Goal: Information Seeking & Learning: Learn about a topic

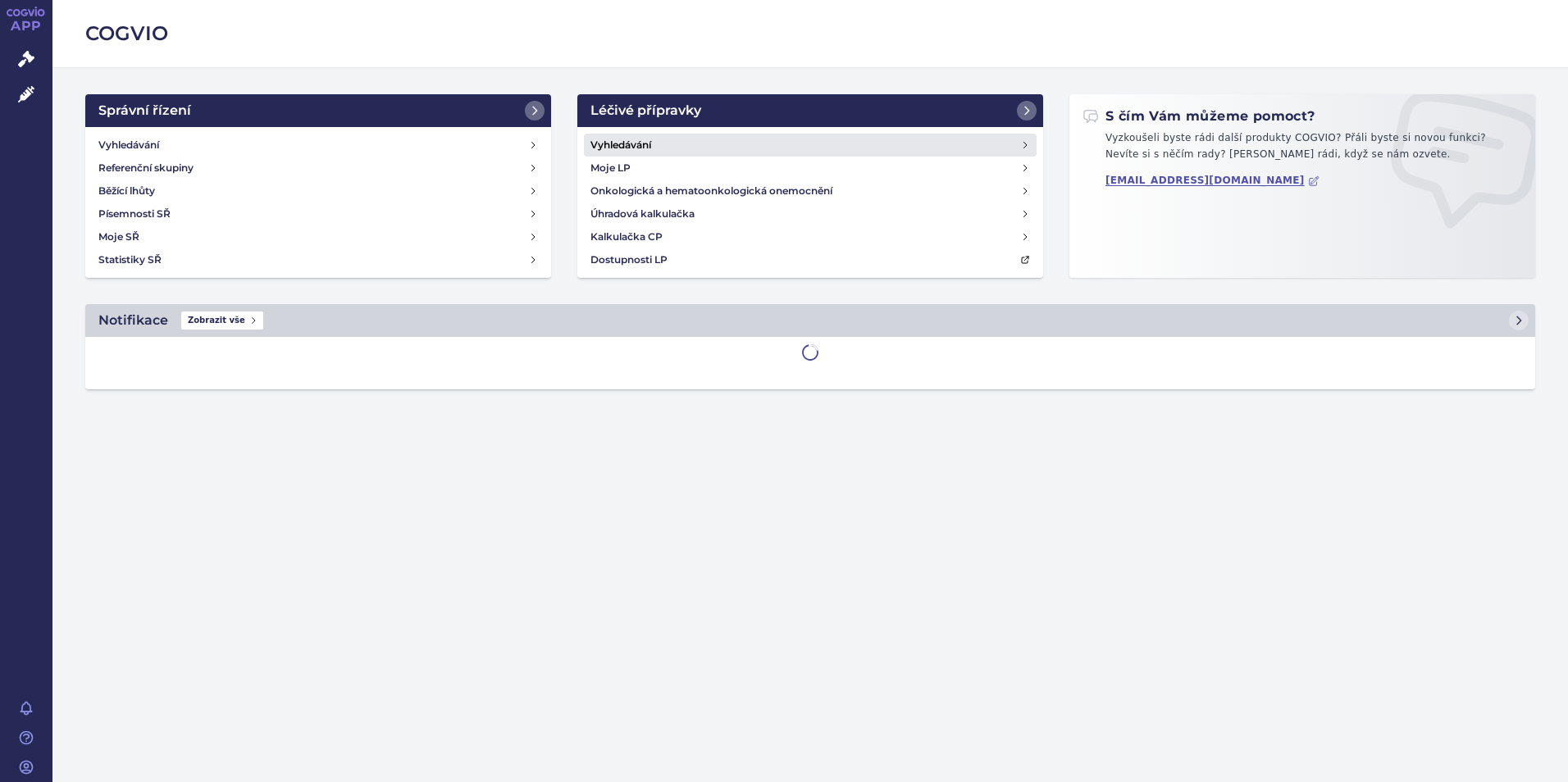
click at [704, 145] on link "Vyhledávání" at bounding box center [810, 145] width 453 height 23
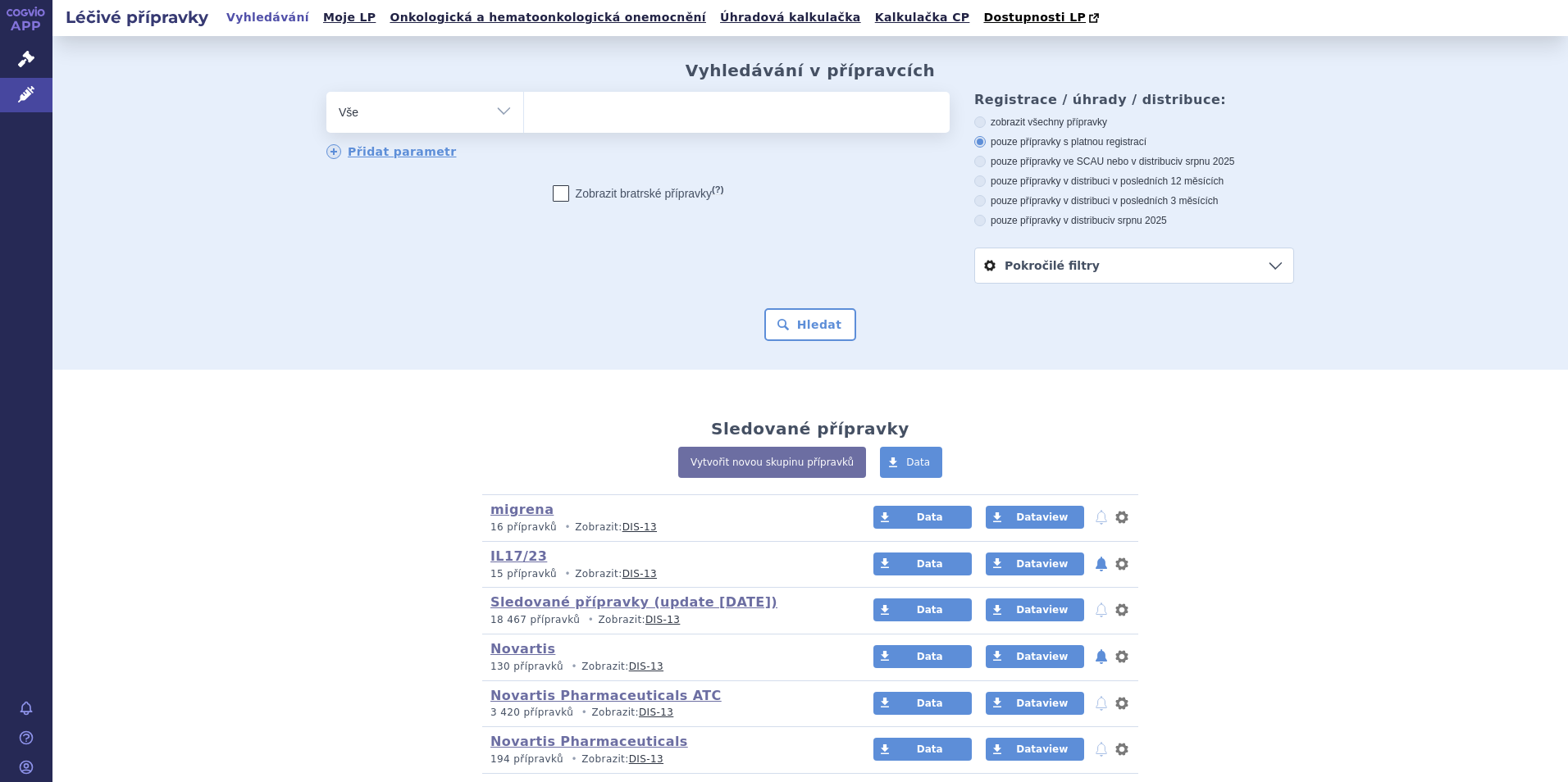
click at [623, 115] on ul at bounding box center [736, 109] width 425 height 35
click at [524, 115] on select at bounding box center [523, 112] width 1 height 41
type input "ri"
type input "rin"
type input "rinvo"
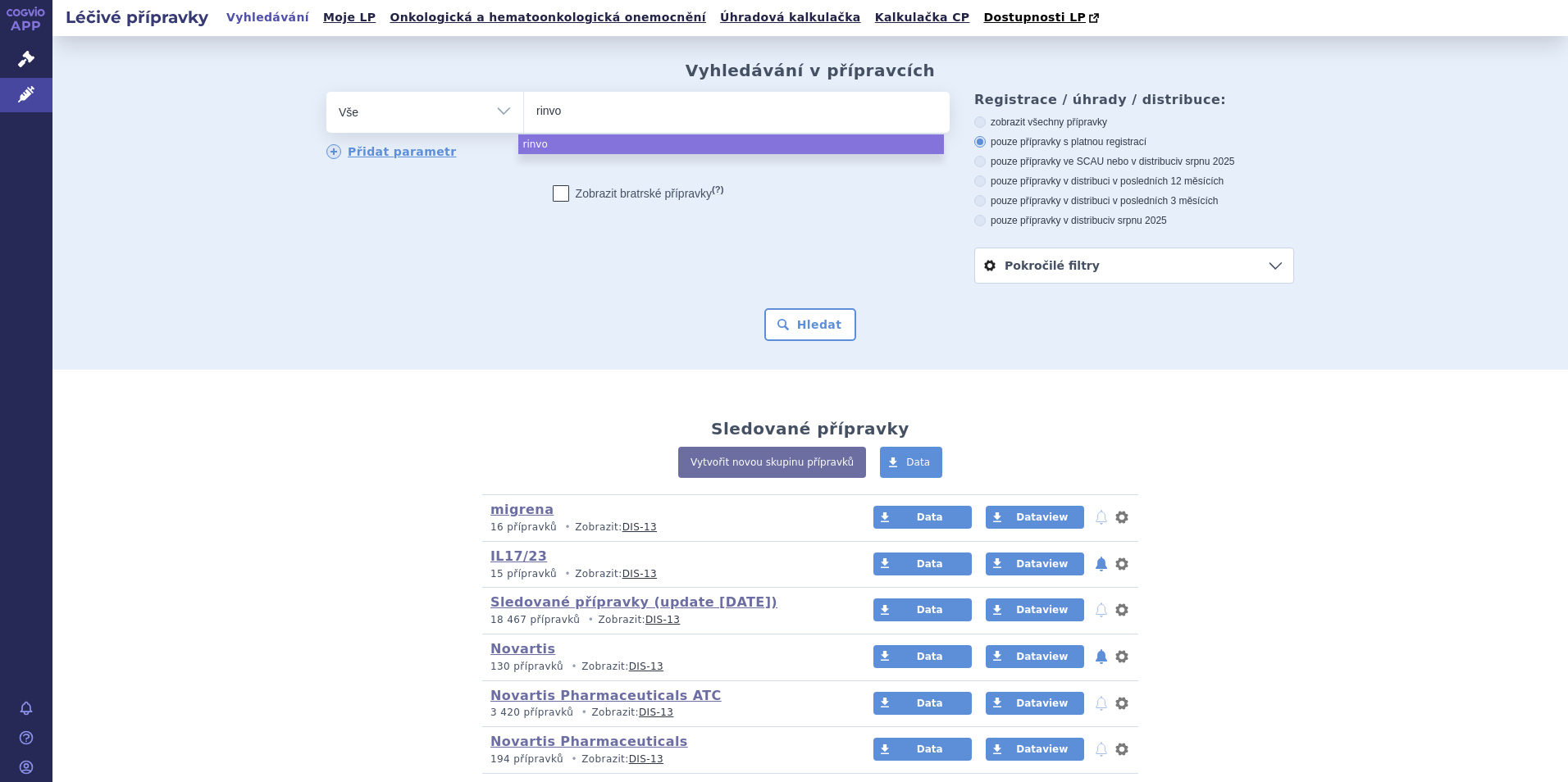
type input "rinvoq"
select select "rinvoq"
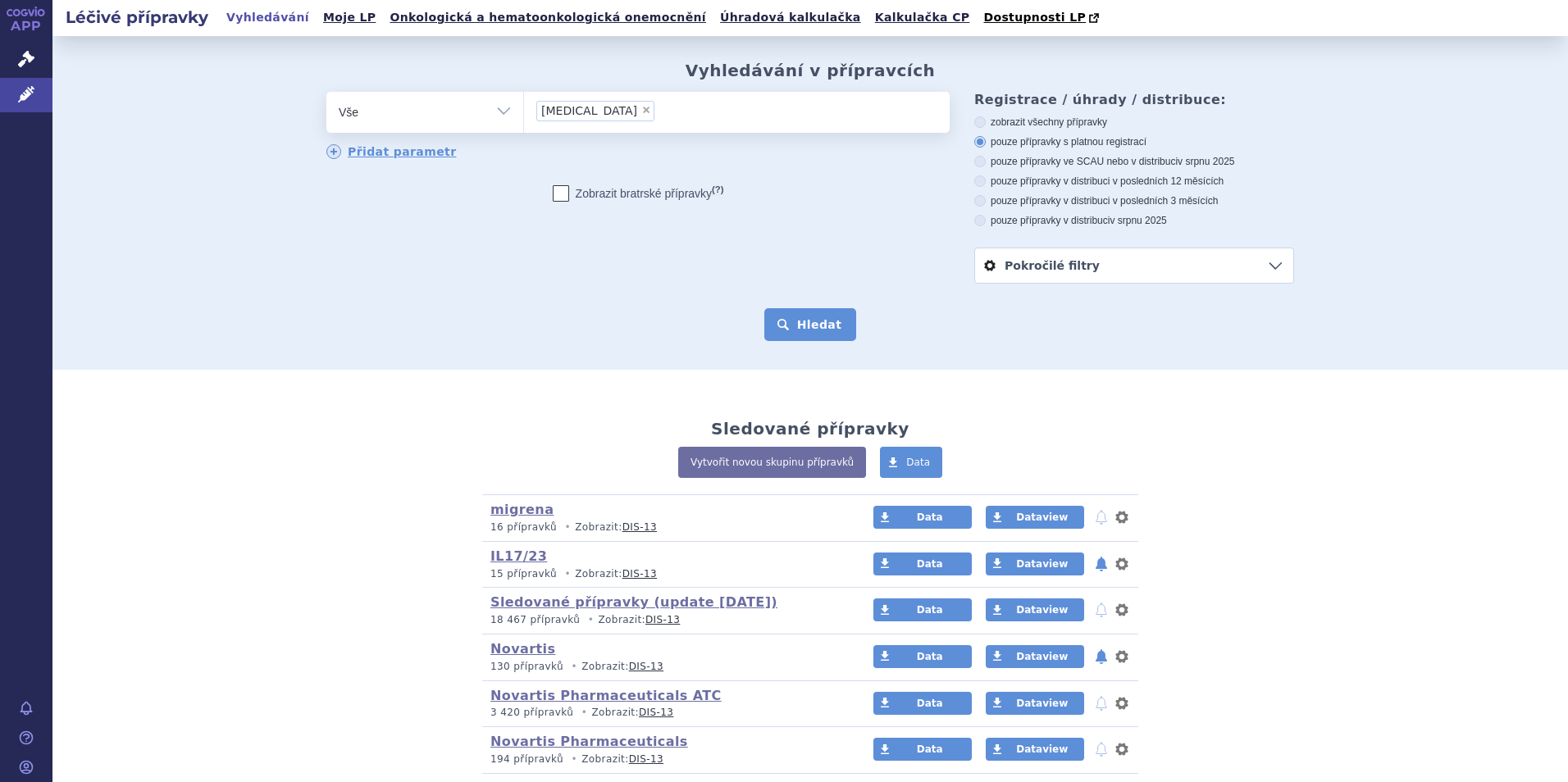
click at [808, 315] on button "Hledat" at bounding box center [811, 325] width 92 height 33
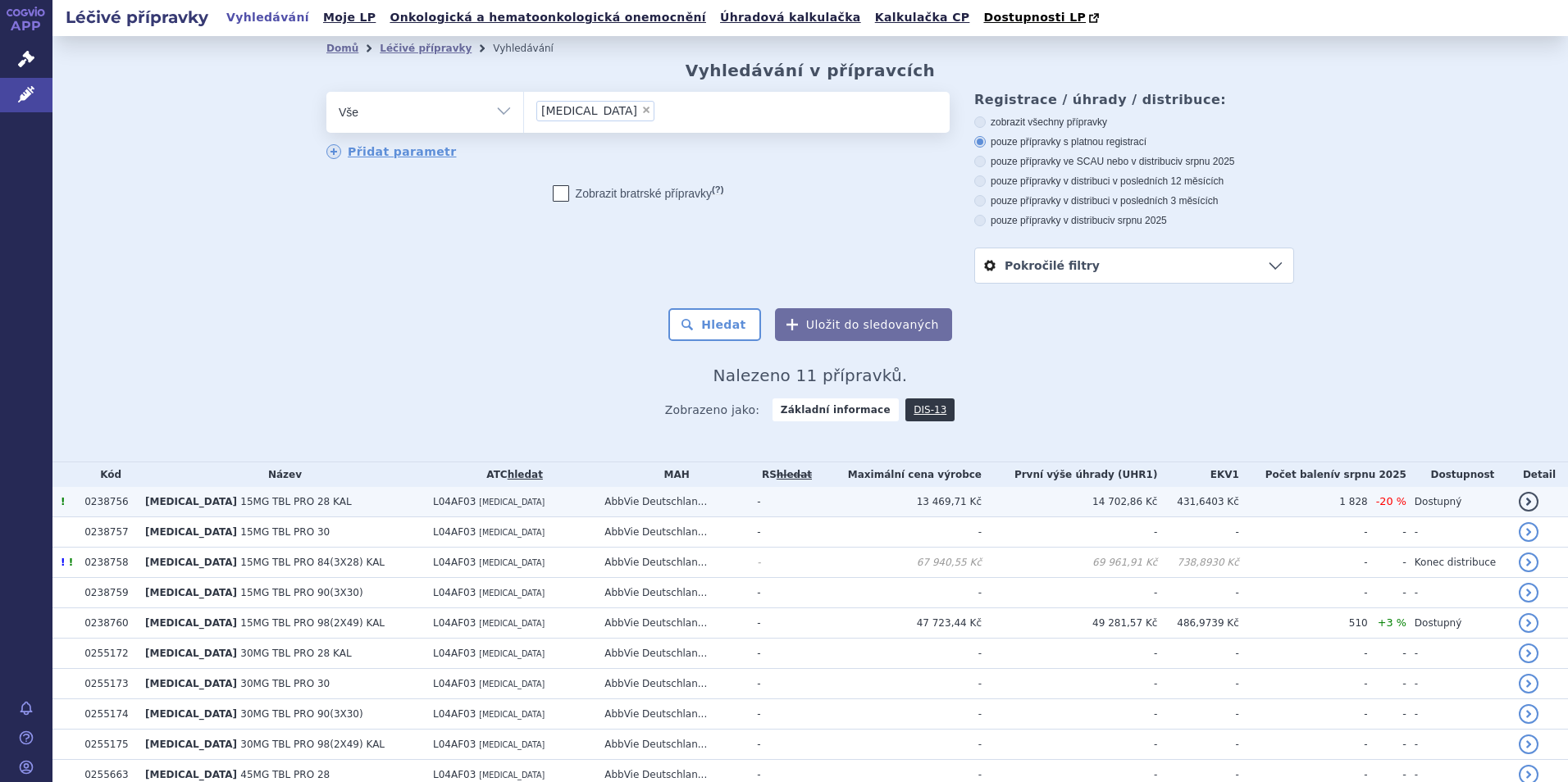
click at [241, 503] on span "15MG TBL PRO 28 KAL" at bounding box center [295, 501] width 111 height 12
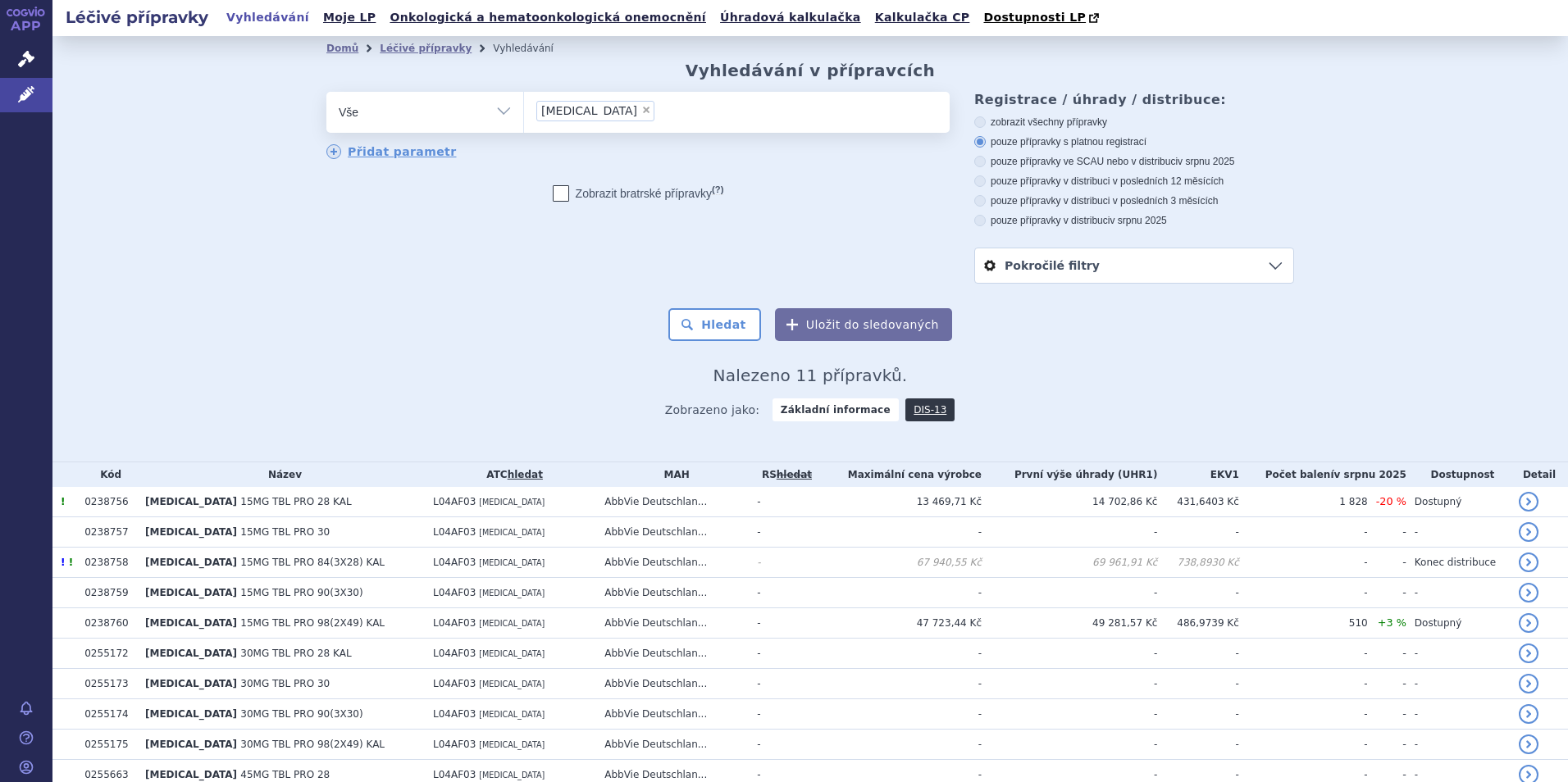
click at [641, 111] on span "×" at bounding box center [646, 110] width 10 height 10
click at [524, 111] on select "rinvoq" at bounding box center [523, 112] width 1 height 41
click at [492, 115] on select "Vše Přípravek/SUKL kód MAH VPOIS ATC/Aktivní látka Léková forma Síla" at bounding box center [424, 110] width 197 height 37
click at [590, 123] on ul at bounding box center [736, 109] width 425 height 35
click at [524, 123] on select "rinvoq" at bounding box center [523, 112] width 1 height 41
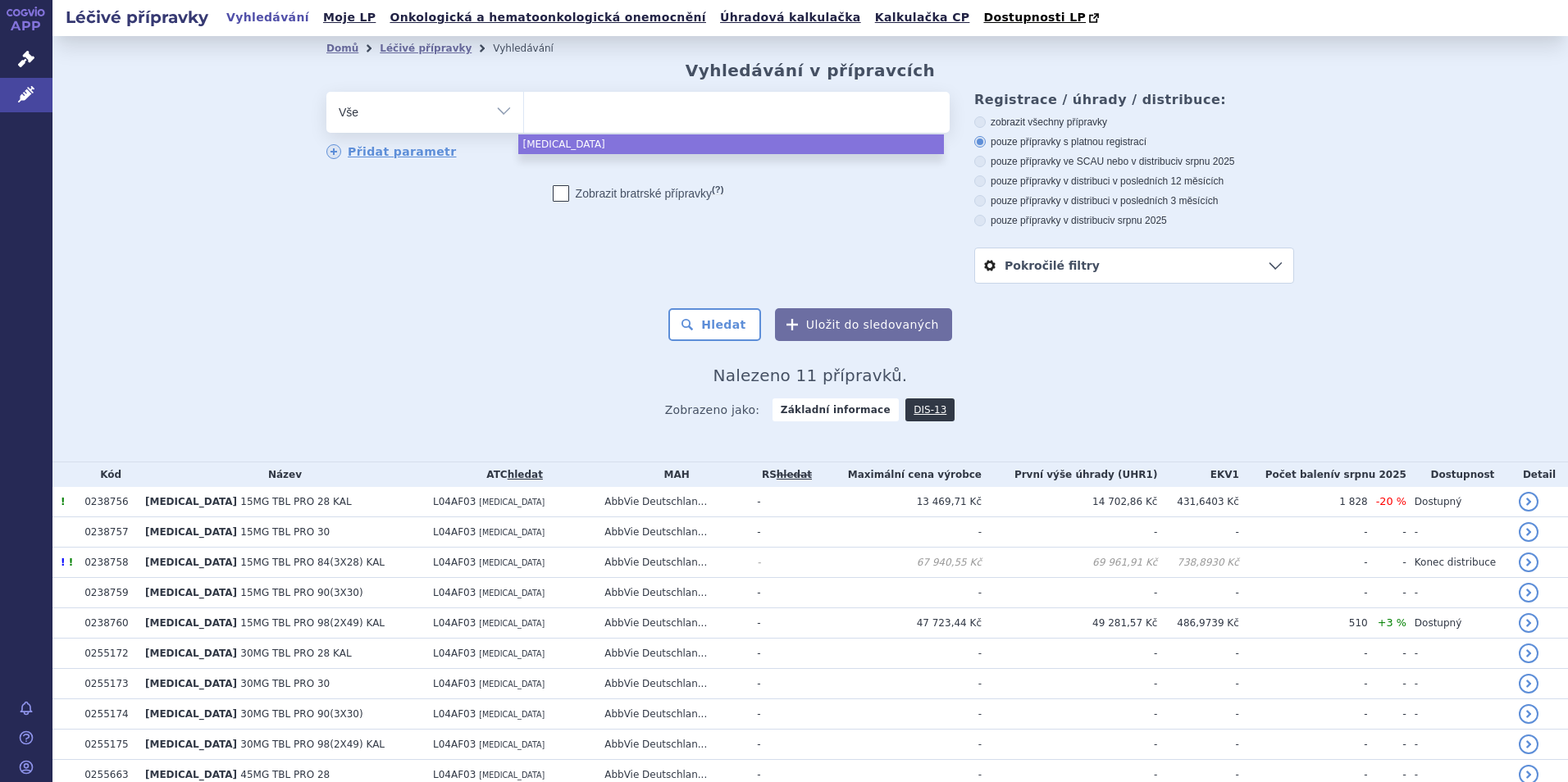
click at [706, 125] on ul at bounding box center [736, 109] width 425 height 35
click at [524, 125] on select "rinvoq" at bounding box center [523, 112] width 1 height 41
select select "rinvoq"
select select
type input "rinvo"
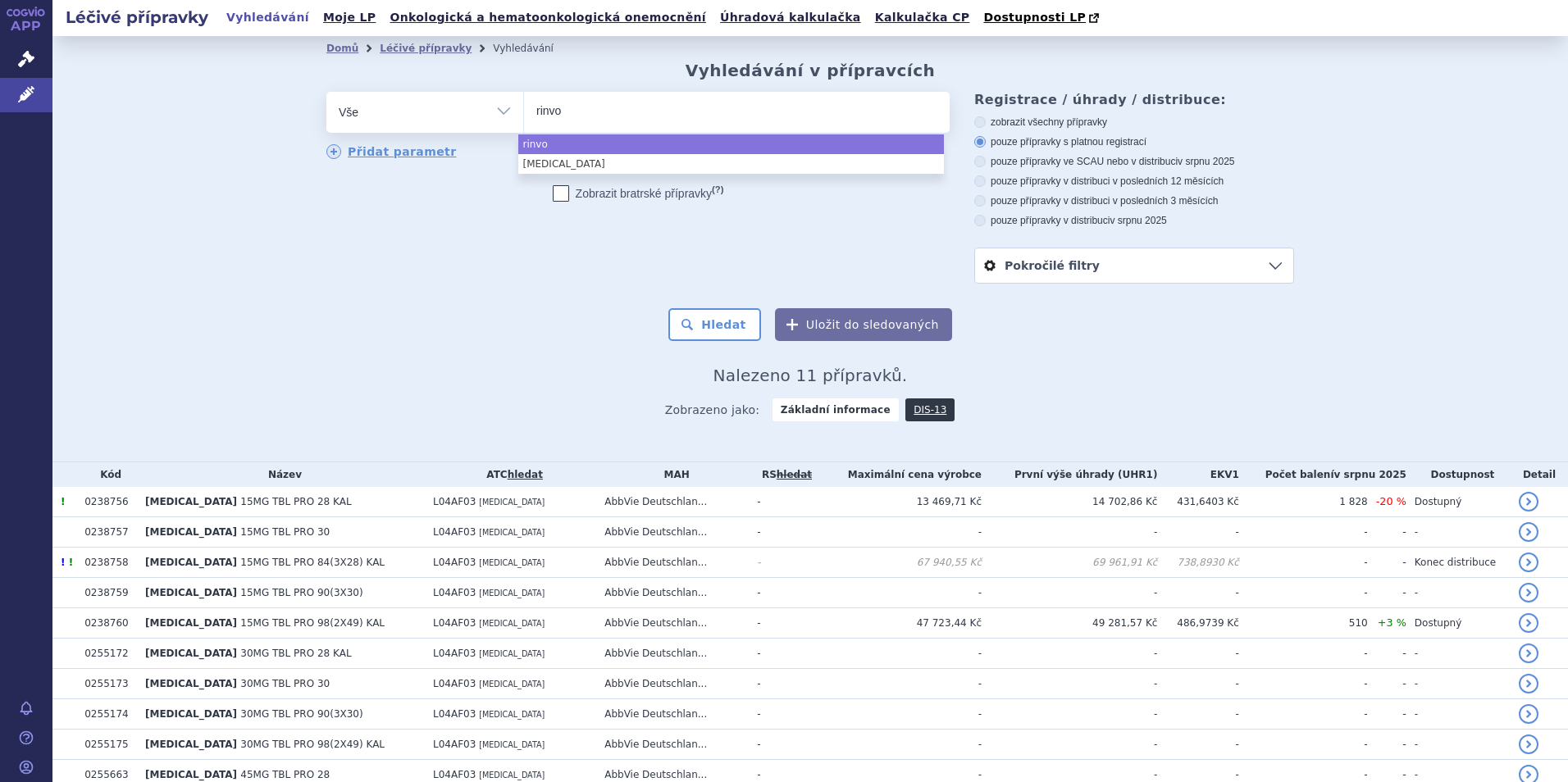
type input "rinv"
type input "ri"
type input "r"
type input "cose"
type input "cosent"
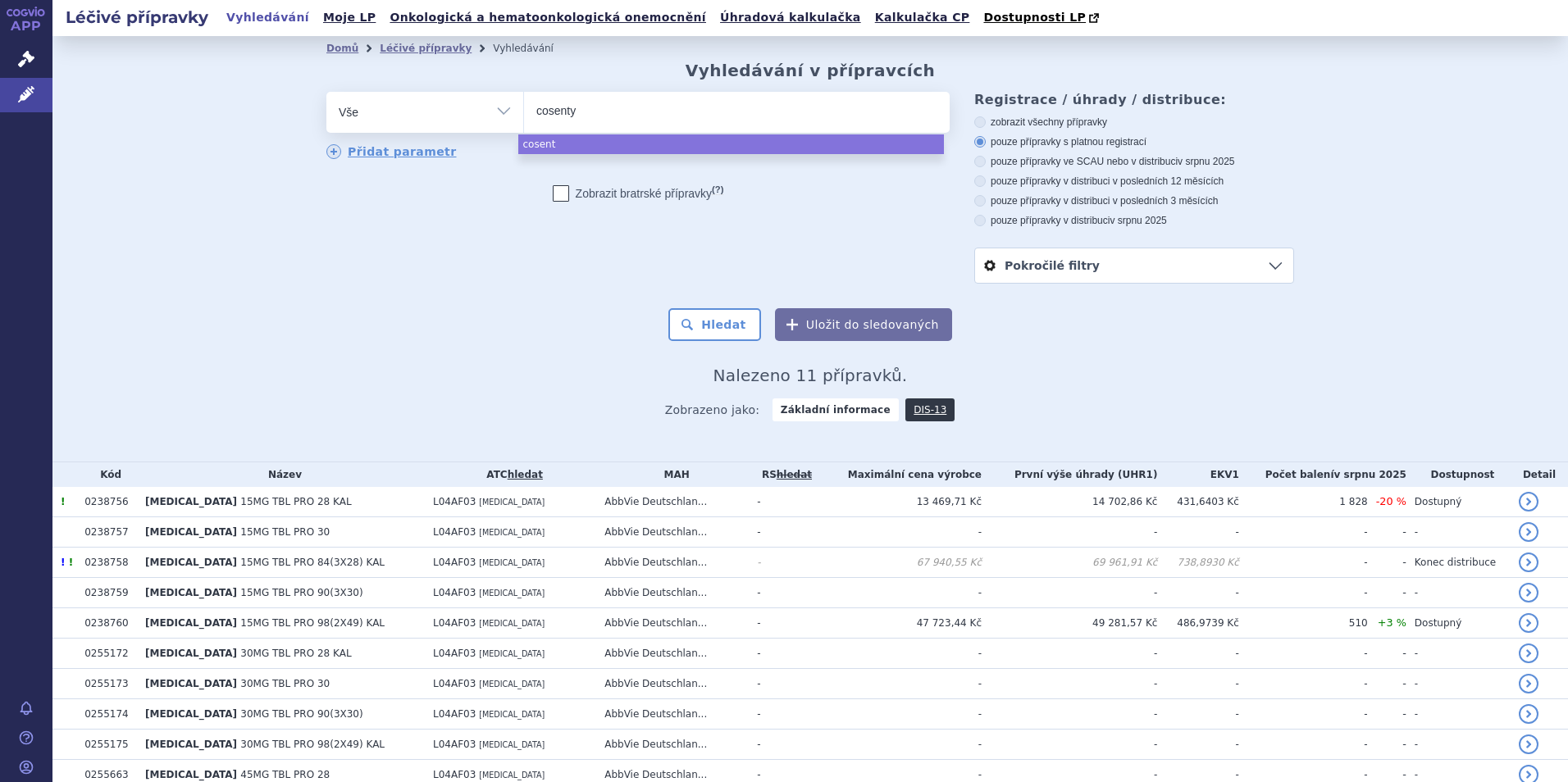
type input "cosentyx"
select select "cosentyx"
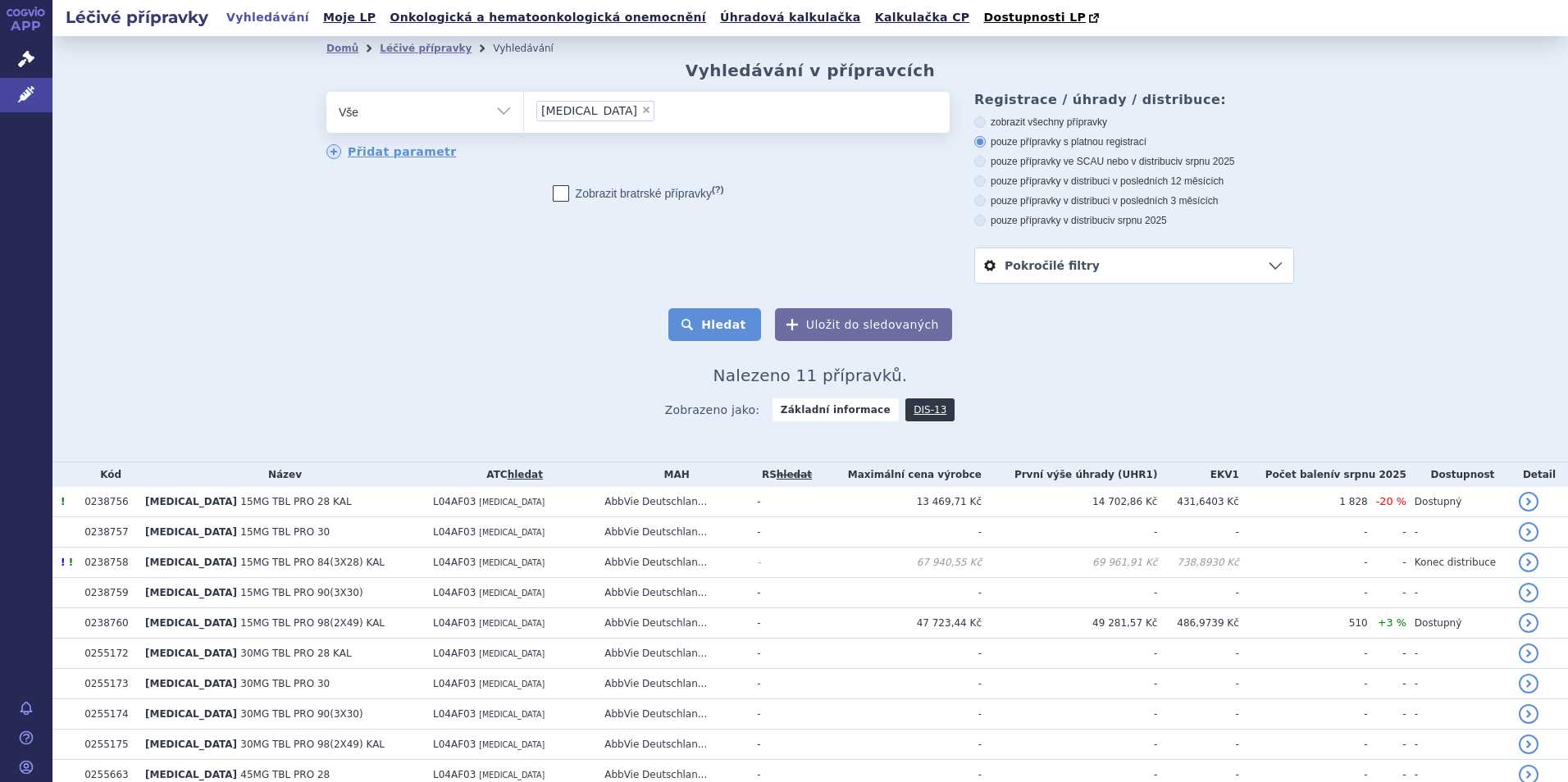
click at [710, 319] on button "Hledat" at bounding box center [714, 325] width 92 height 33
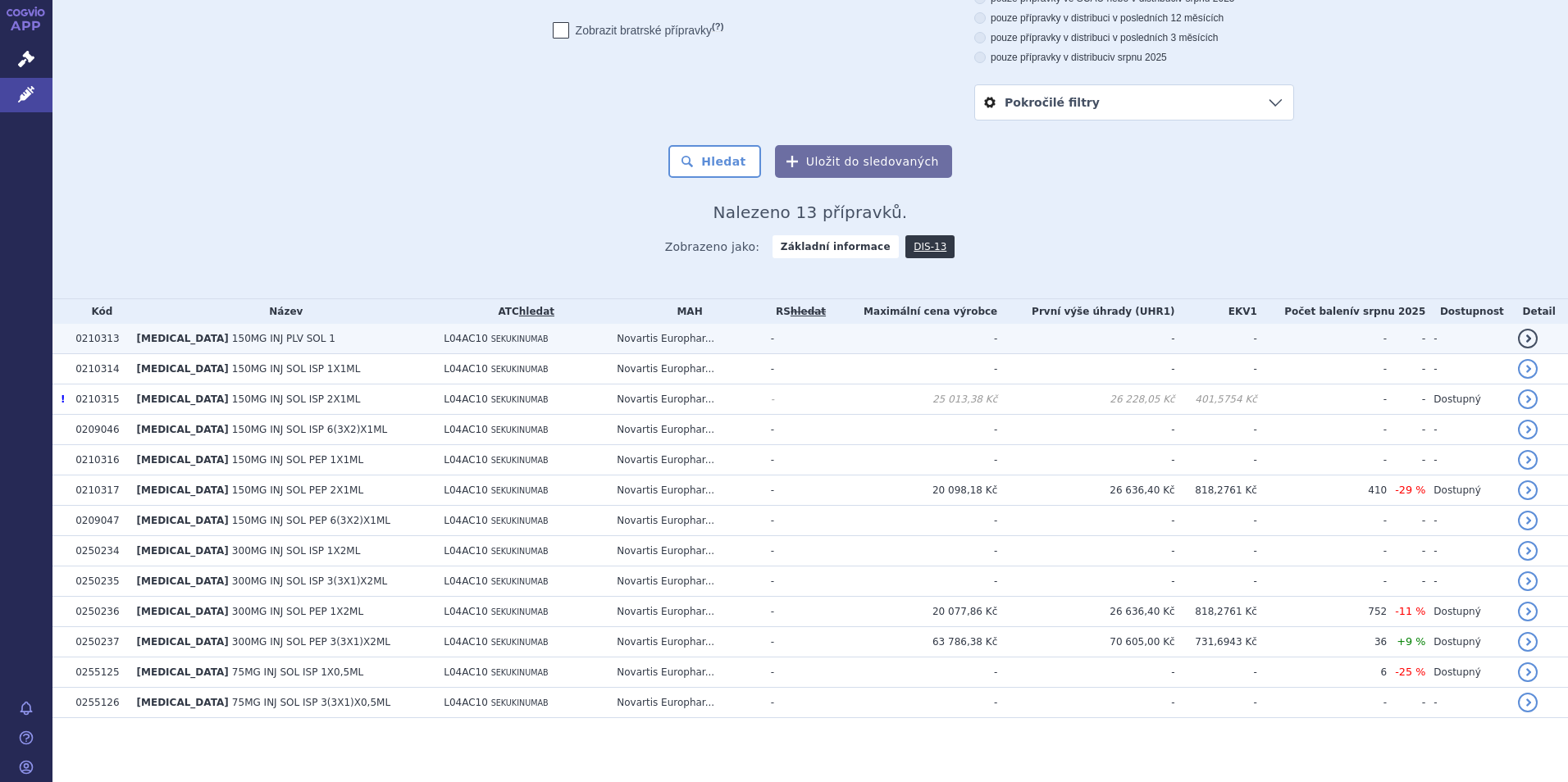
scroll to position [166, 0]
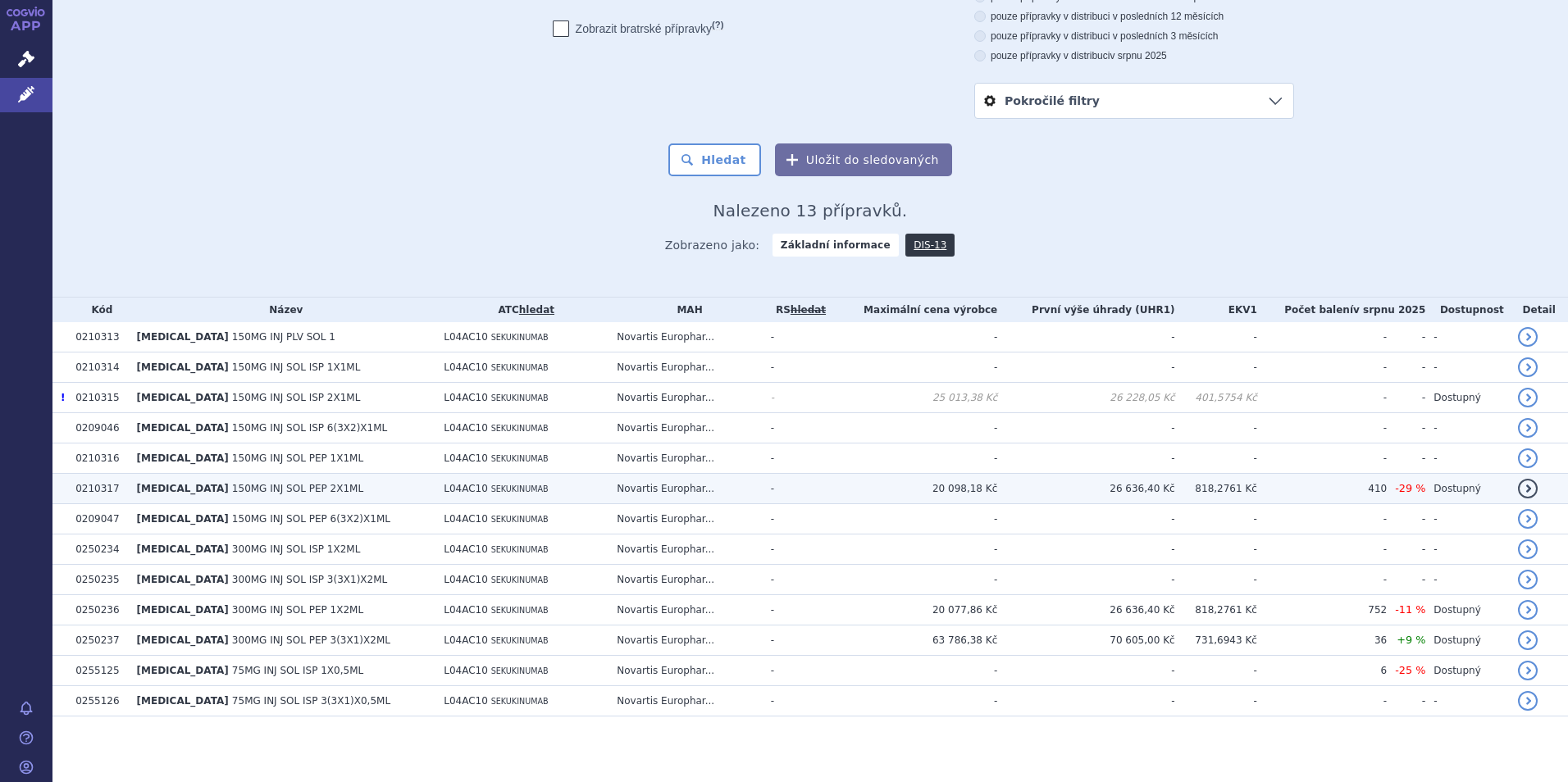
click at [306, 497] on td "COSENTYX 150MG INJ SOL PEP 2X1ML" at bounding box center [283, 488] width 307 height 30
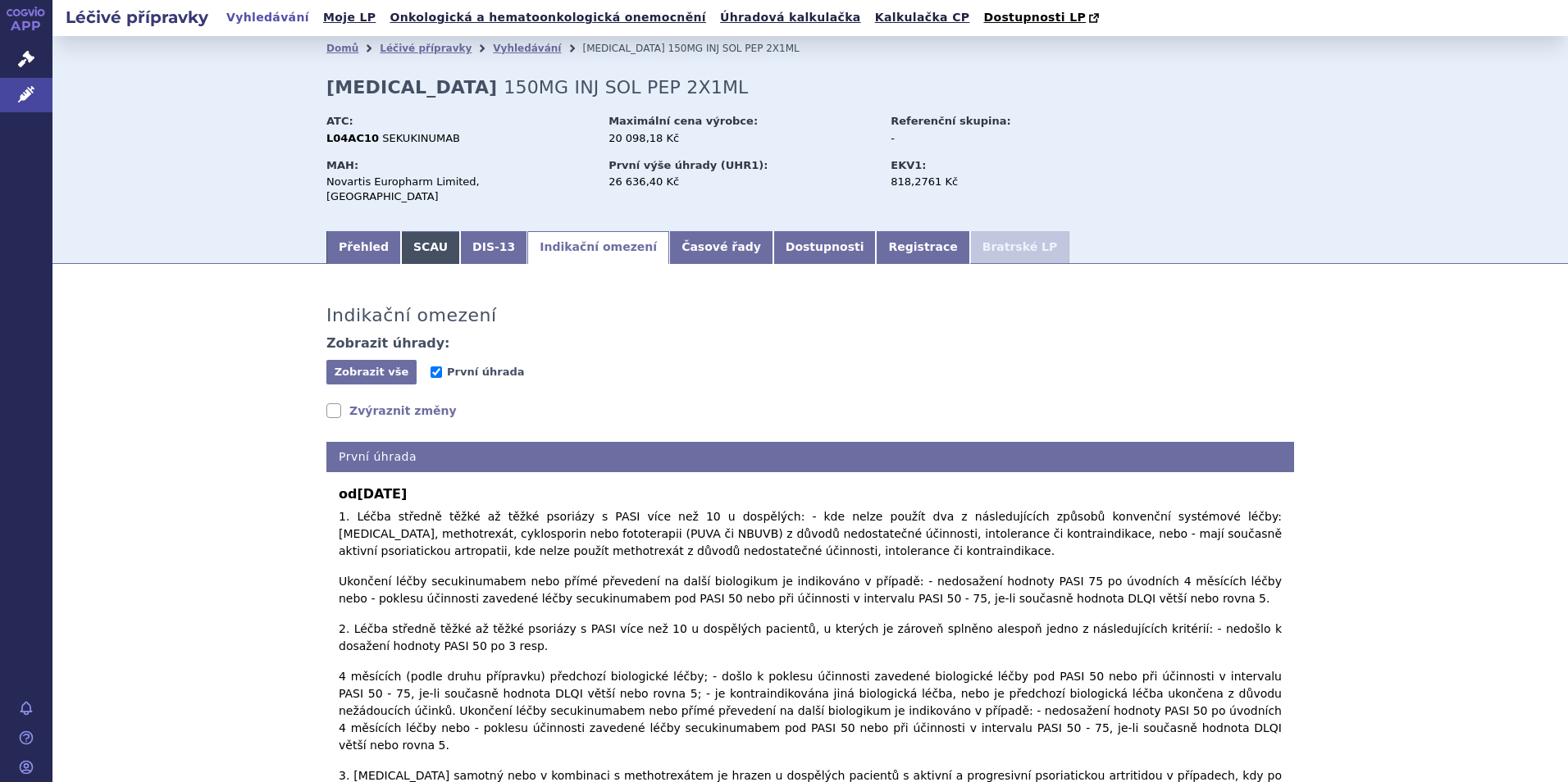
click at [413, 234] on link "SCAU" at bounding box center [430, 248] width 59 height 33
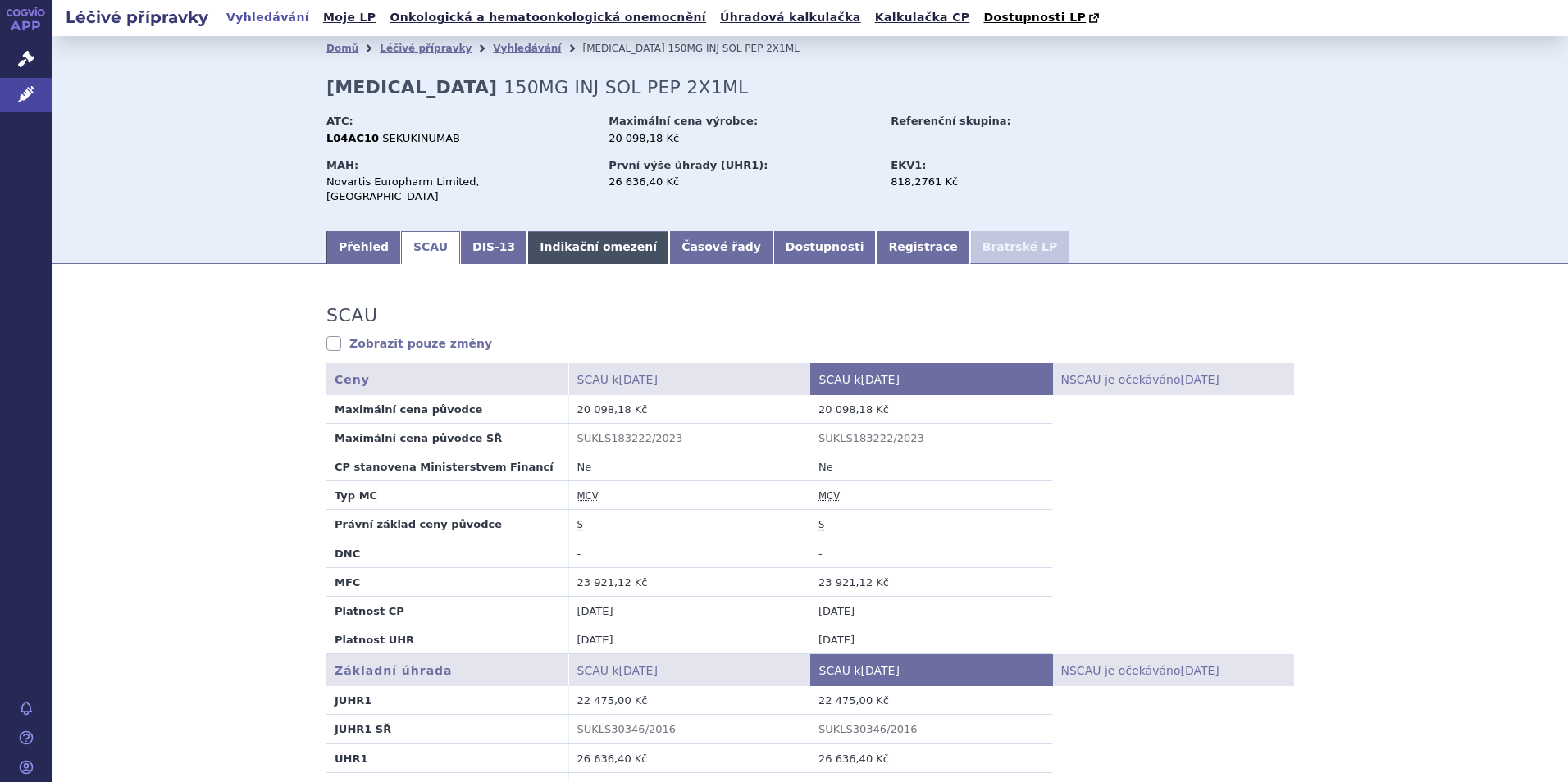
click at [568, 236] on link "Indikační omezení" at bounding box center [597, 248] width 142 height 33
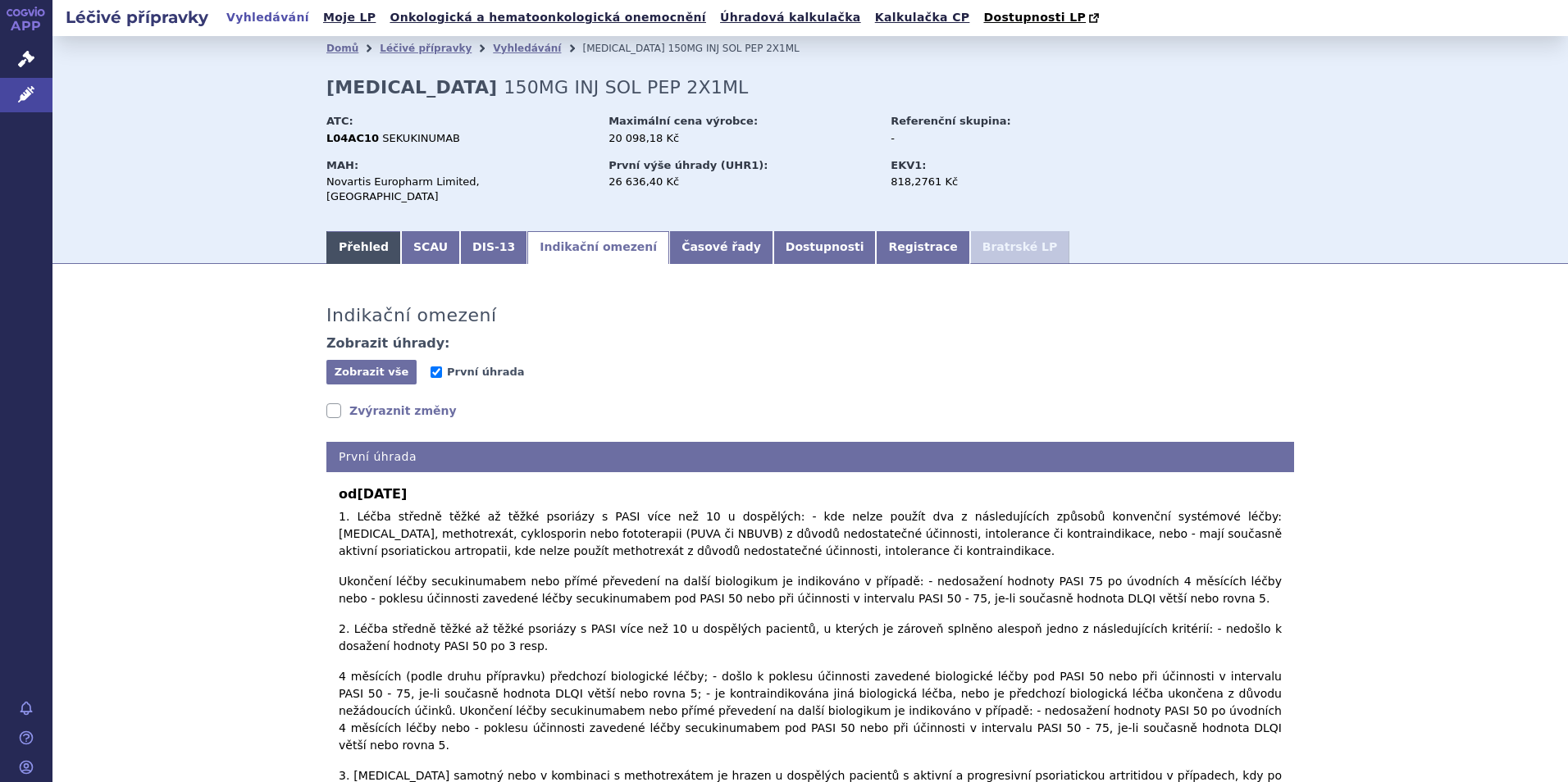
click at [354, 232] on link "Přehled" at bounding box center [364, 248] width 75 height 33
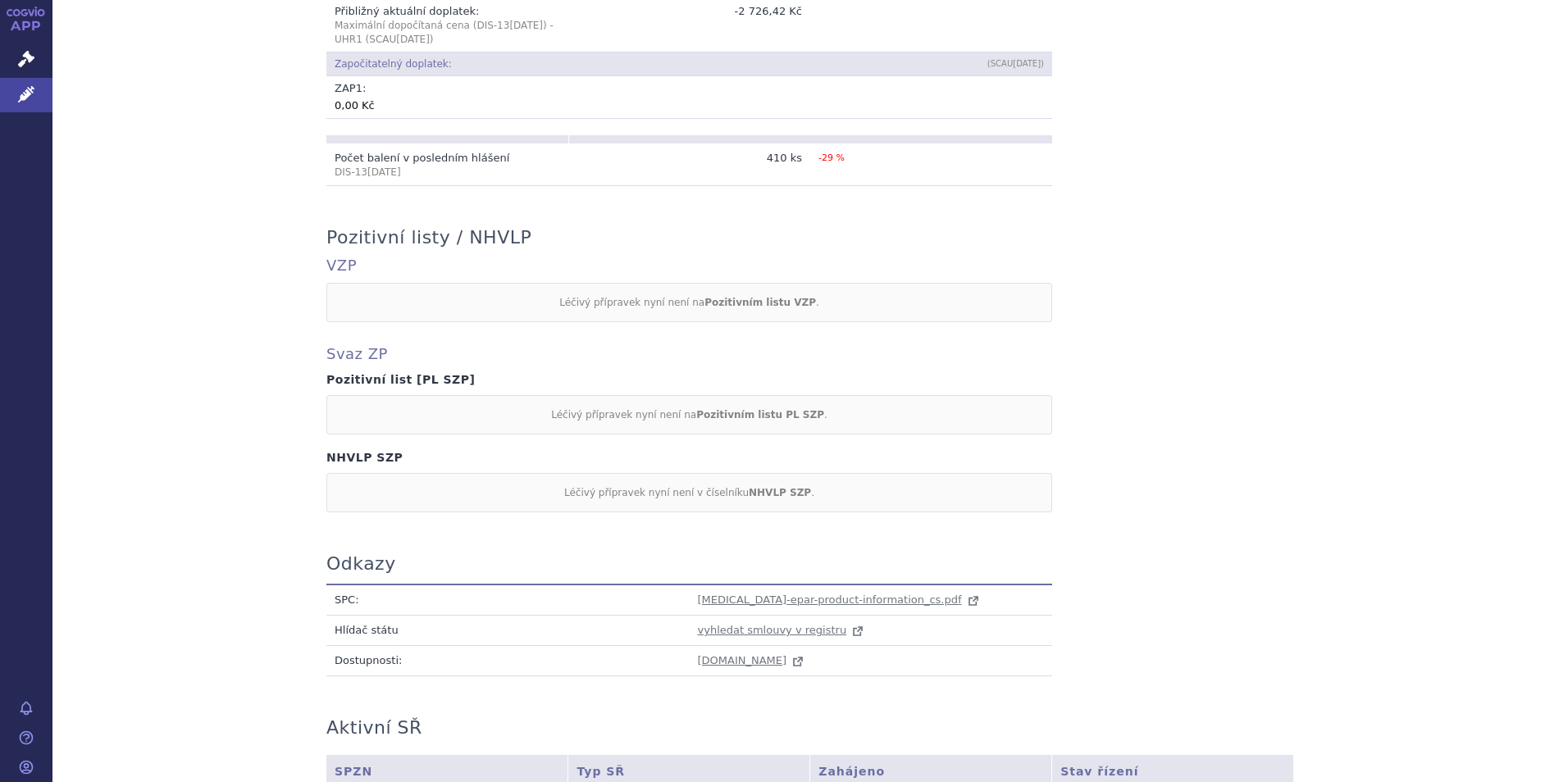
scroll to position [1230, 0]
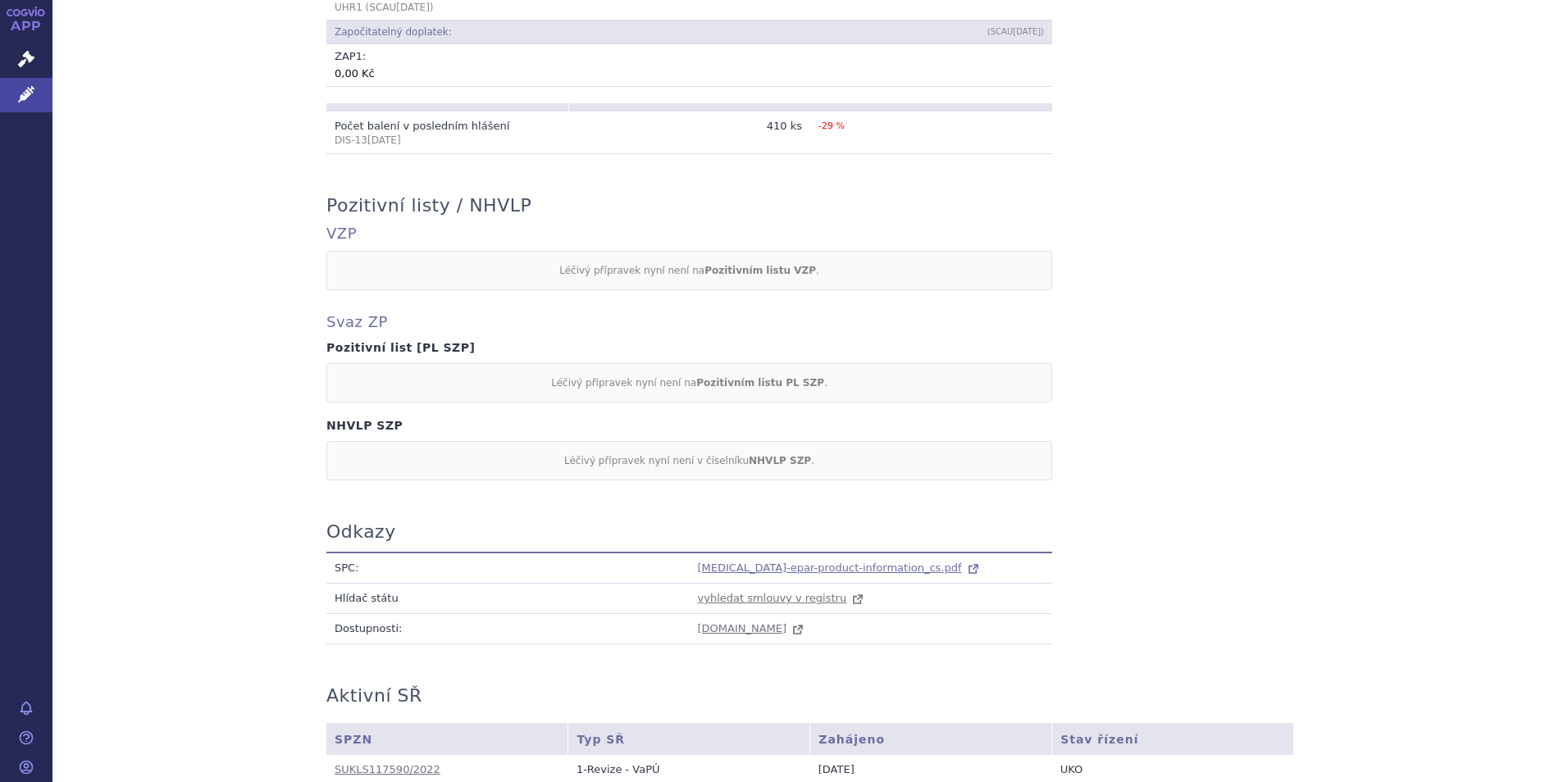
click at [786, 562] on span "cosentyx-epar-product-information_cs.pdf" at bounding box center [830, 567] width 264 height 12
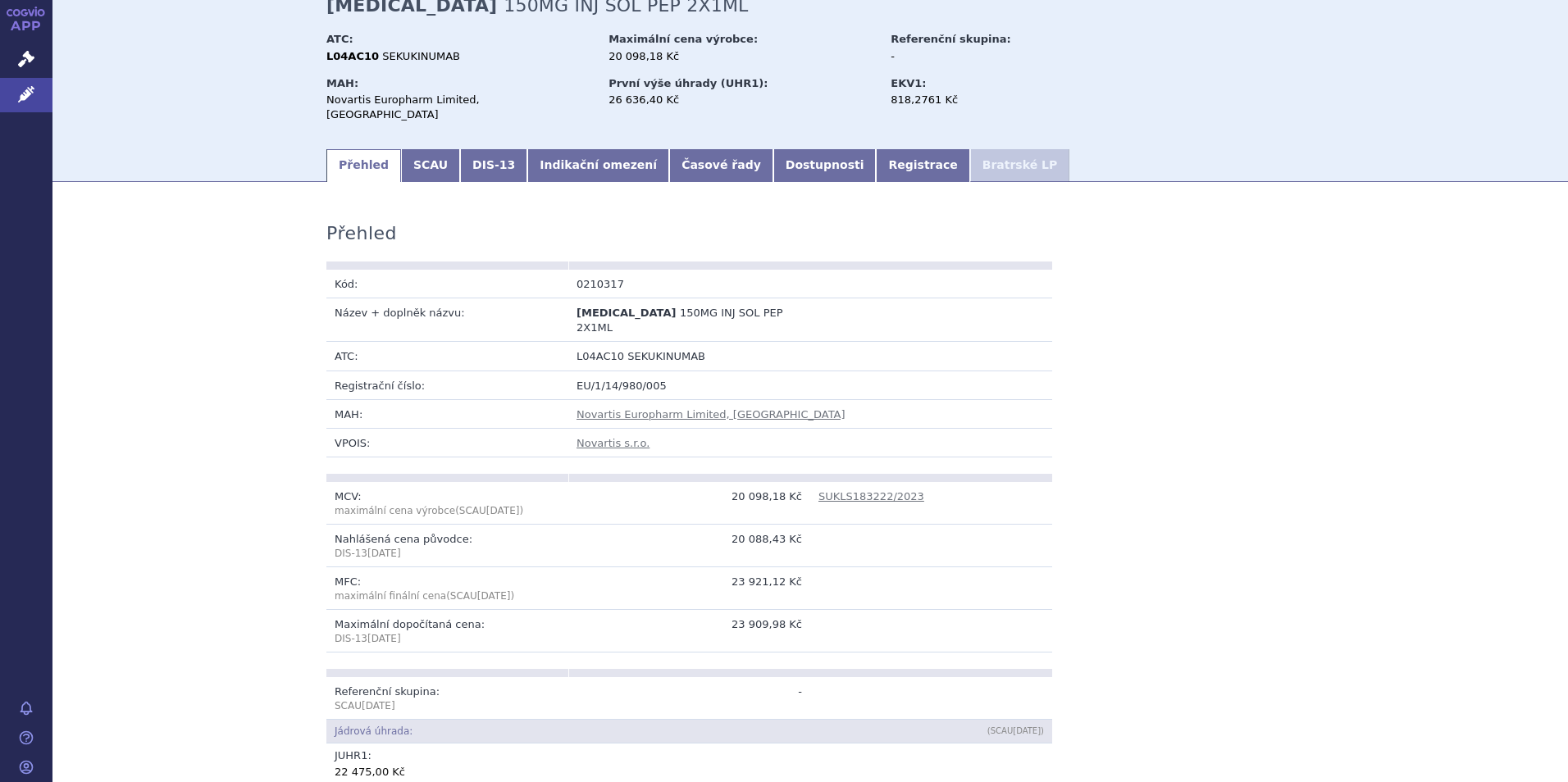
scroll to position [0, 0]
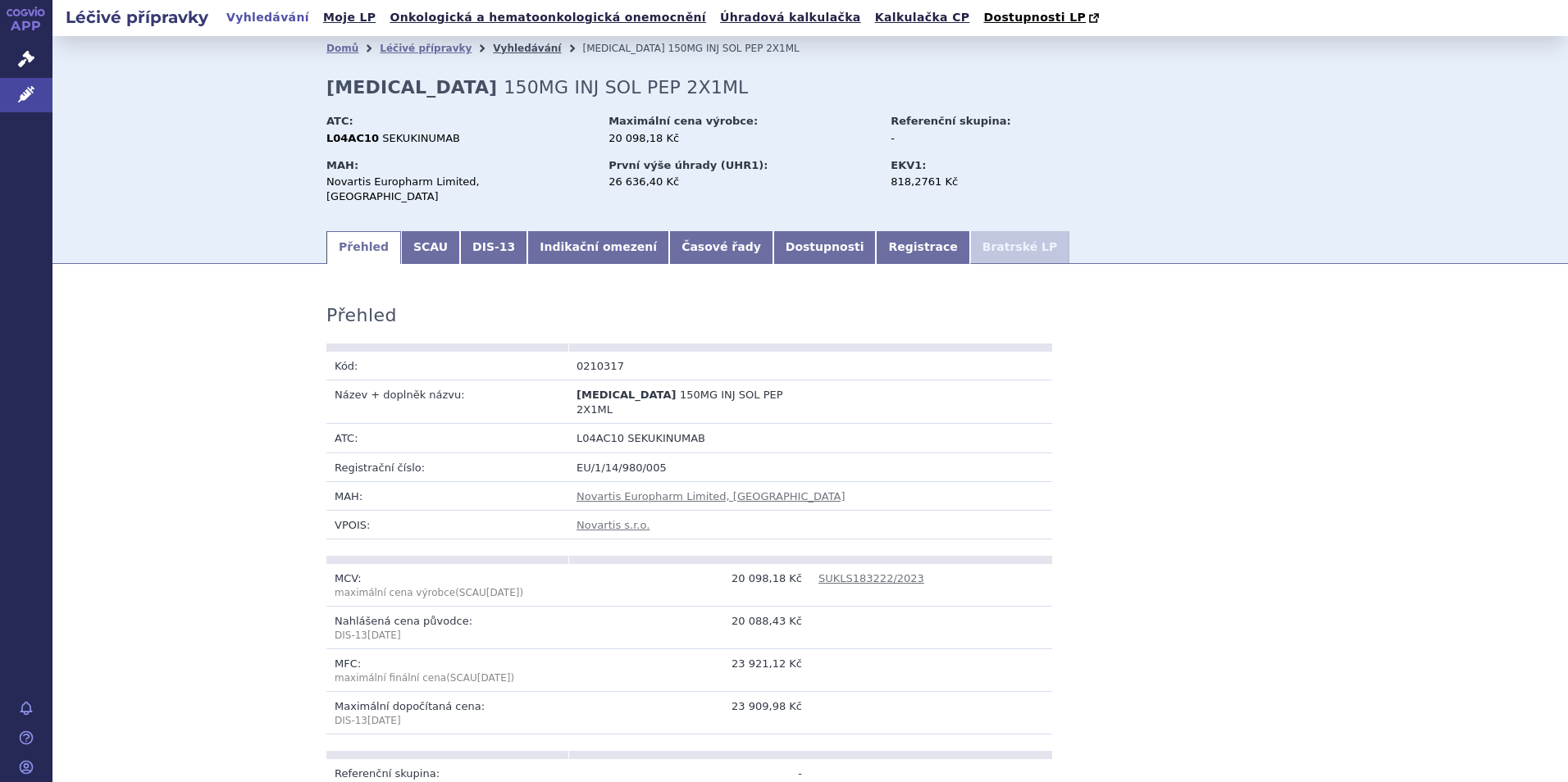
click at [495, 45] on link "Vyhledávání" at bounding box center [527, 48] width 68 height 12
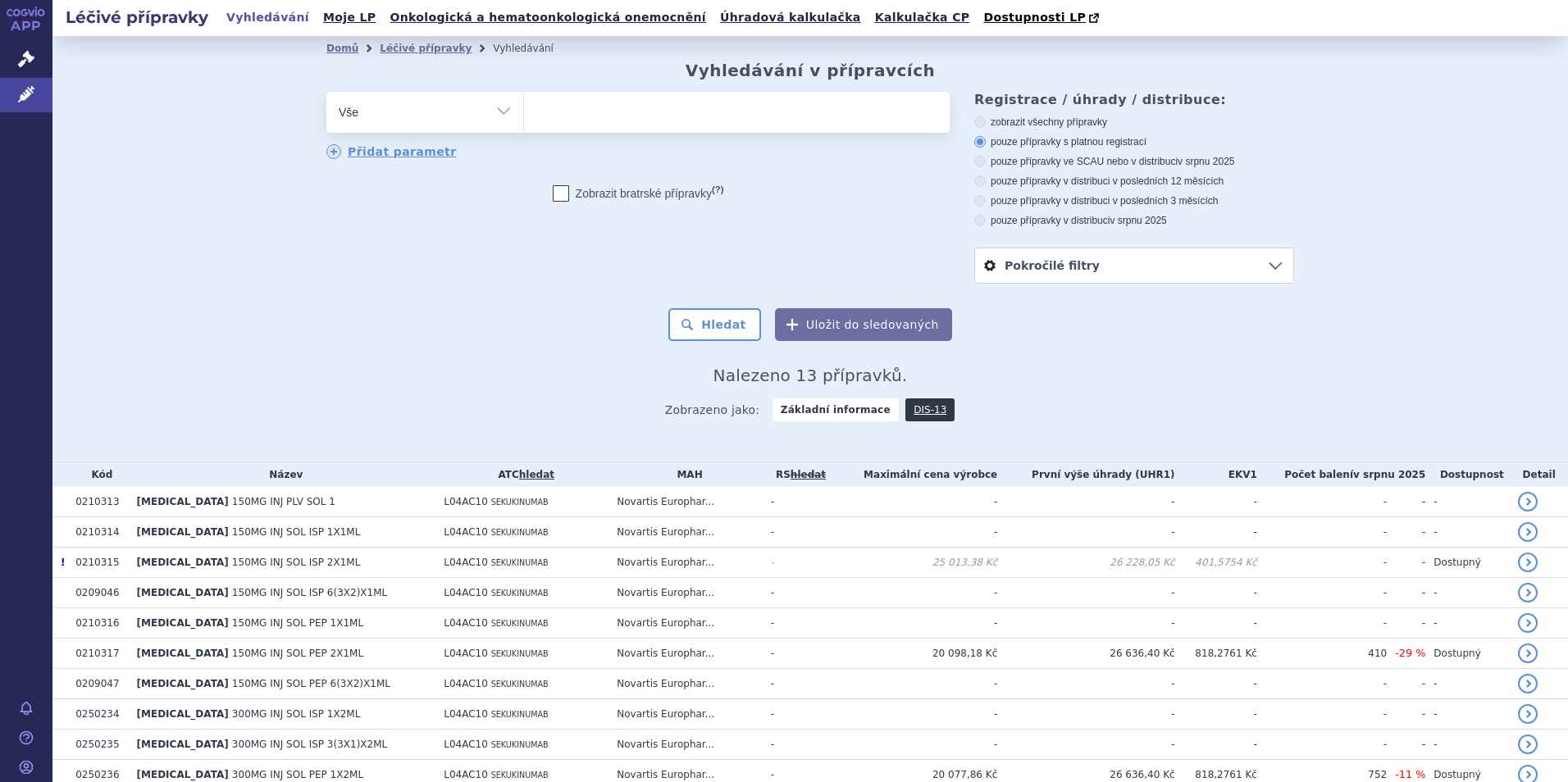
select select
click at [590, 112] on ul at bounding box center [736, 109] width 425 height 35
click at [524, 112] on select "[MEDICAL_DATA]" at bounding box center [523, 112] width 1 height 41
type input "du"
type input "duo"
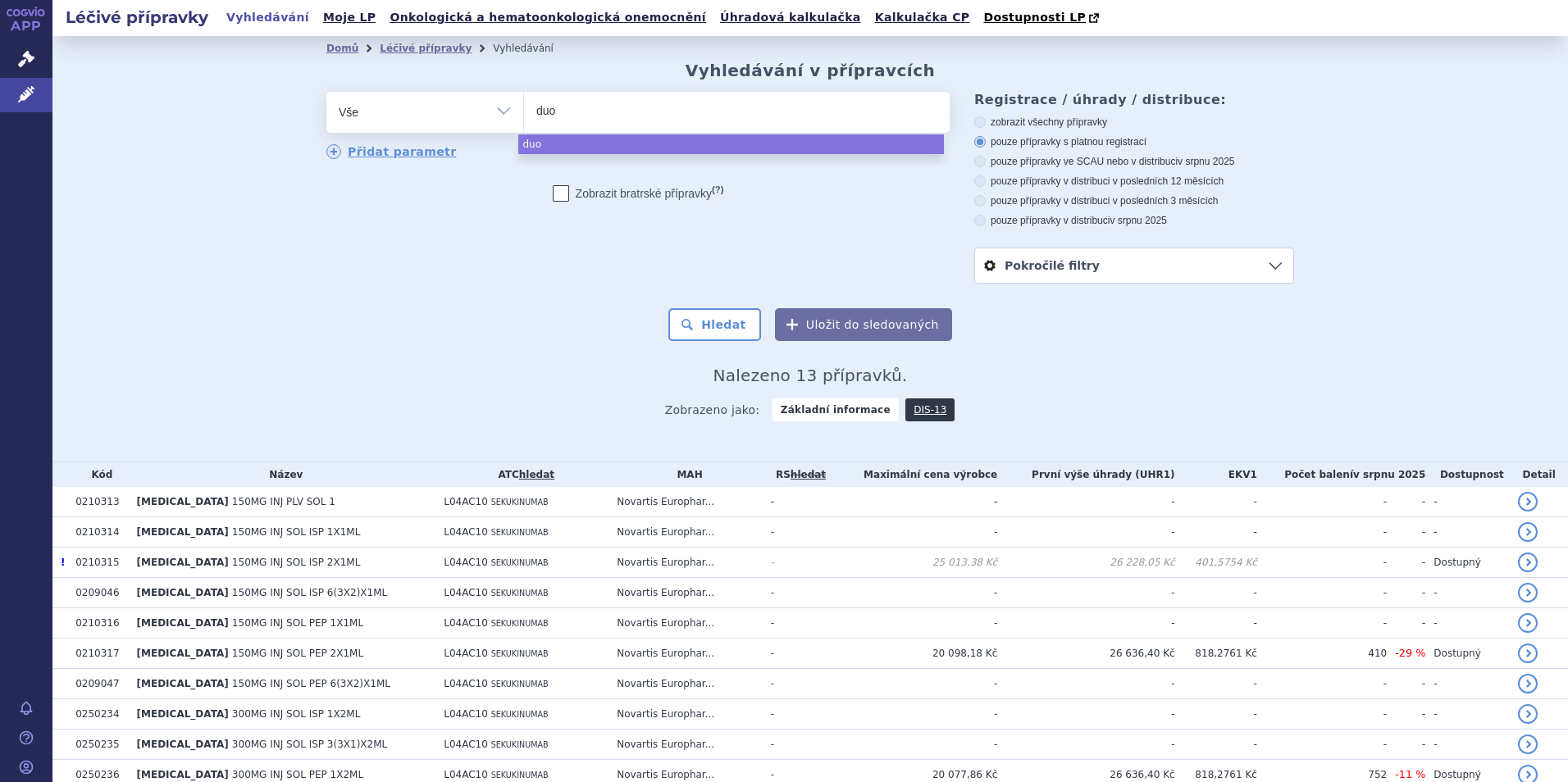
type input "duot"
type input "duotr"
type input "duotra"
type input "duotrav"
select select "duotrav"
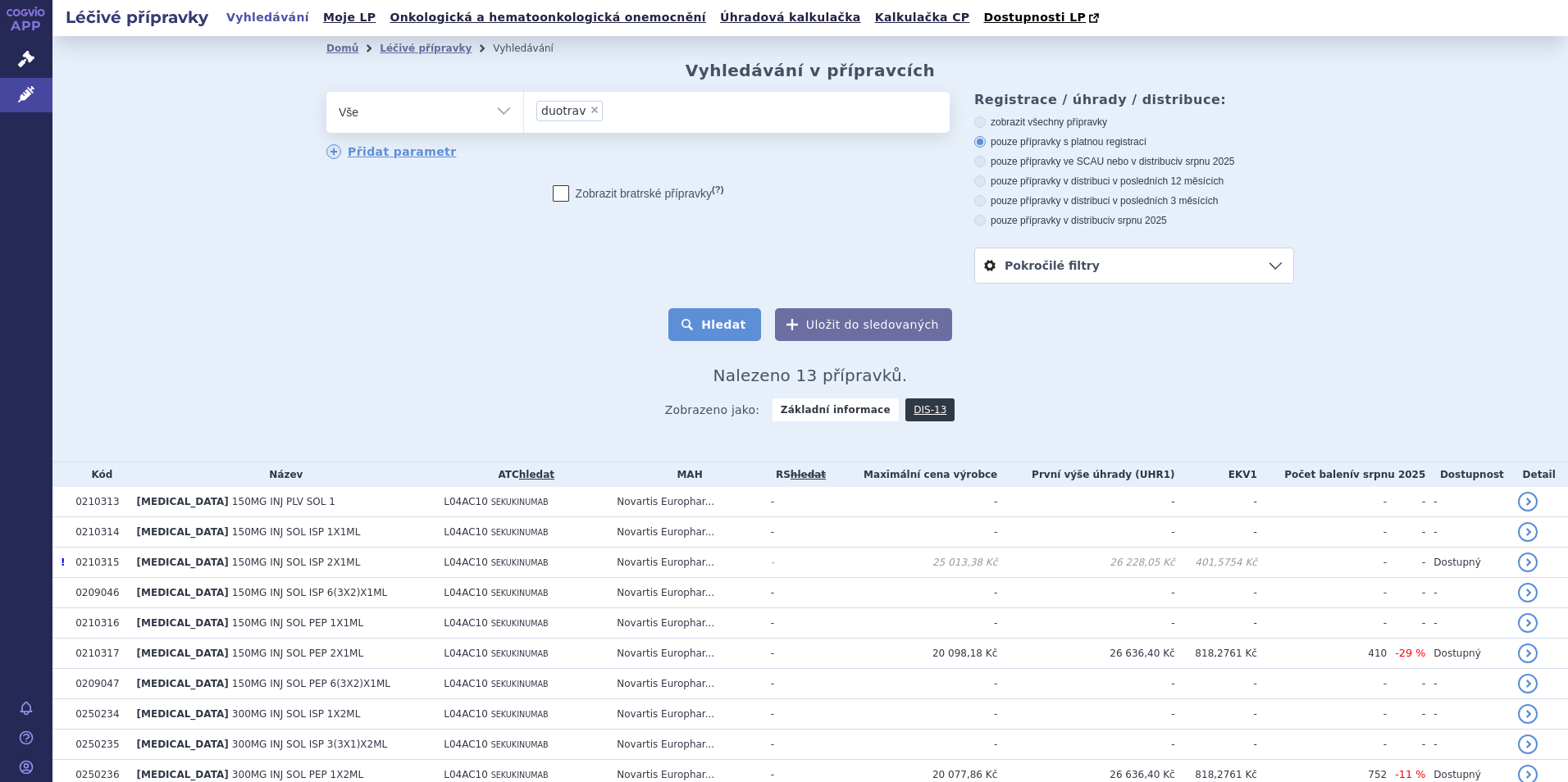
click at [711, 323] on button "Hledat" at bounding box center [714, 325] width 92 height 33
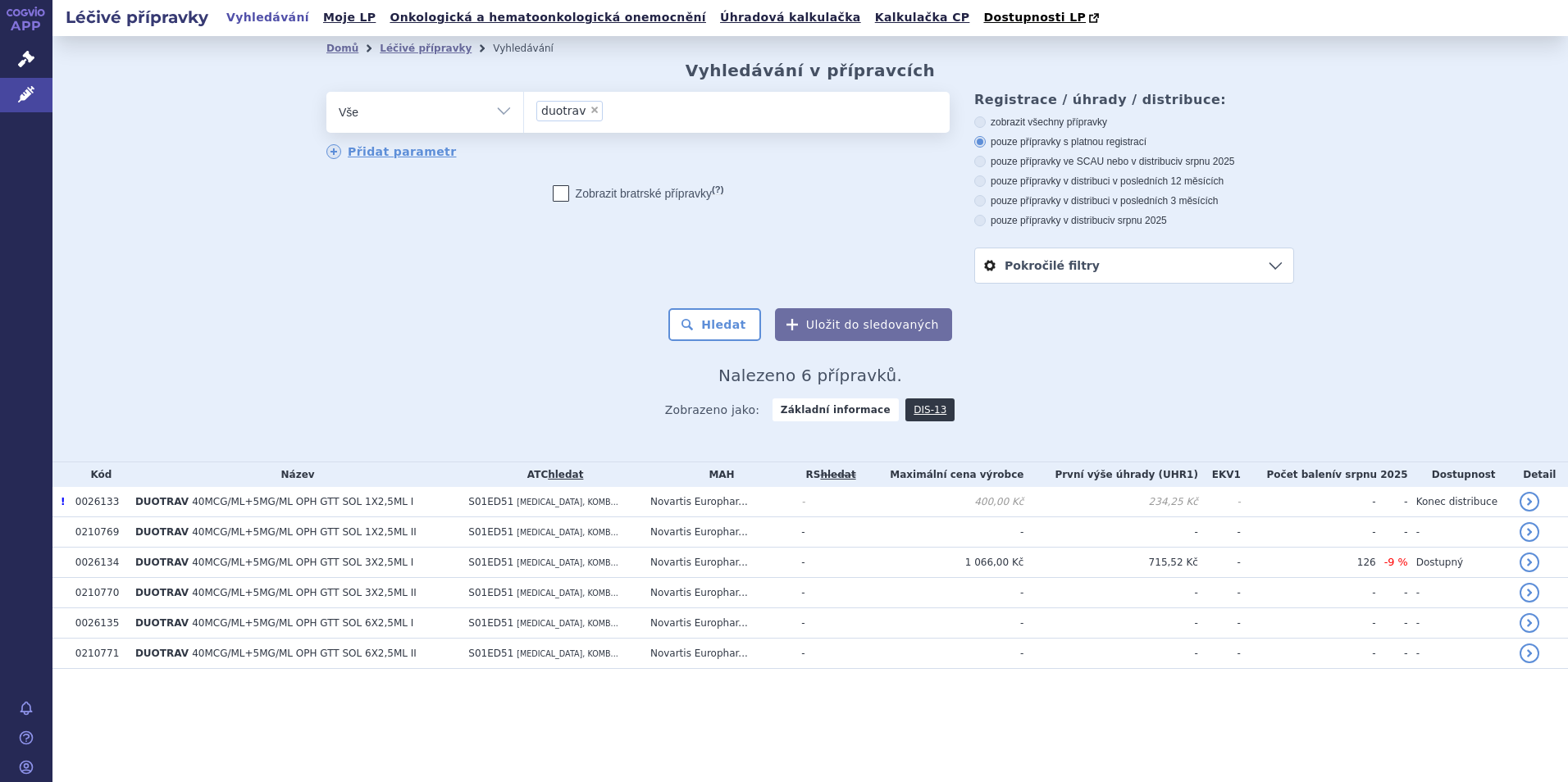
click at [592, 114] on span "×" at bounding box center [595, 110] width 10 height 10
click at [524, 114] on select "duotrav" at bounding box center [523, 112] width 1 height 41
select select
type input "wi"
type input "win"
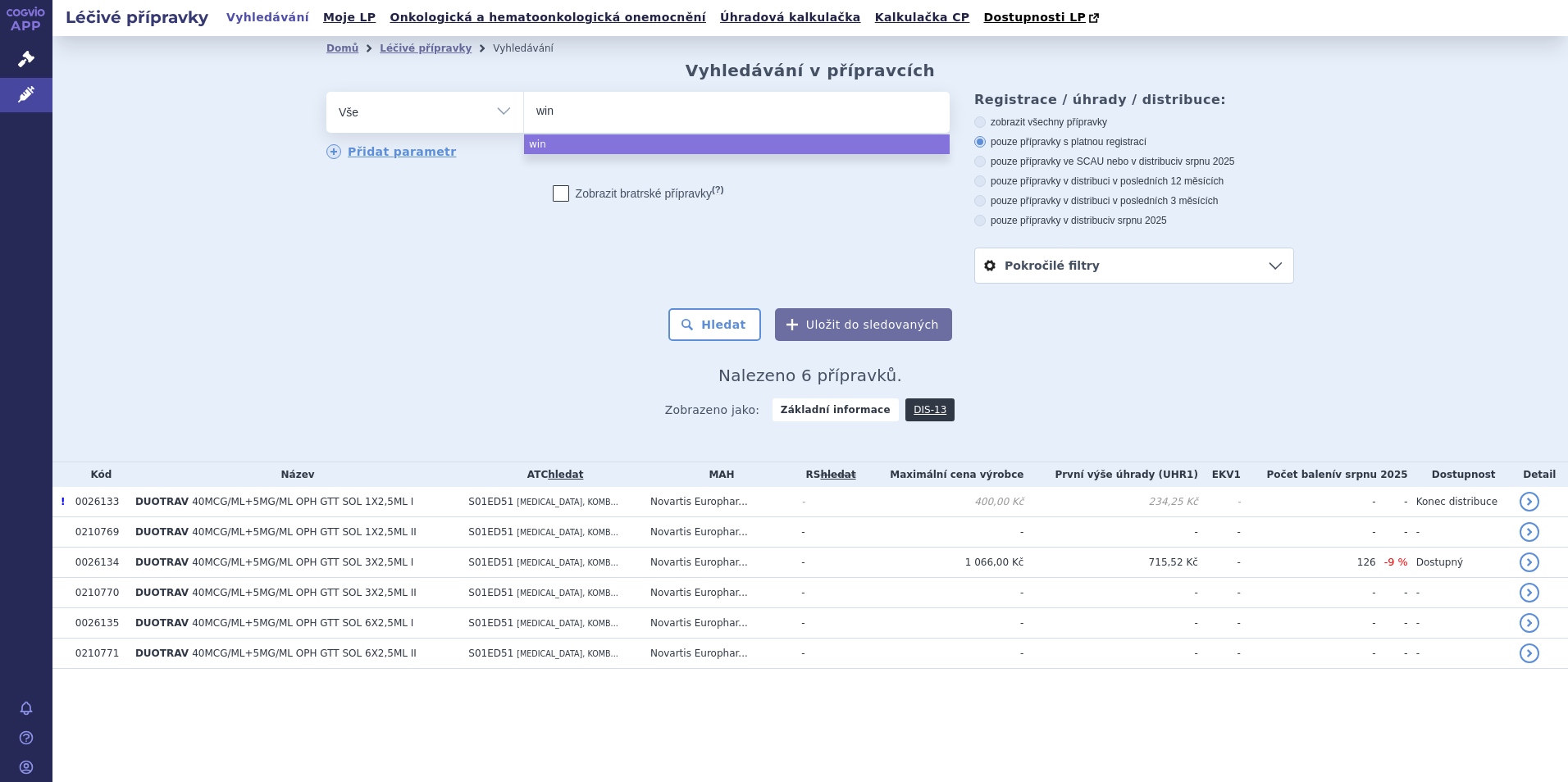
type input "winr"
type input "winre"
type input "winrev"
type input "winreva"
type input "winrevai"
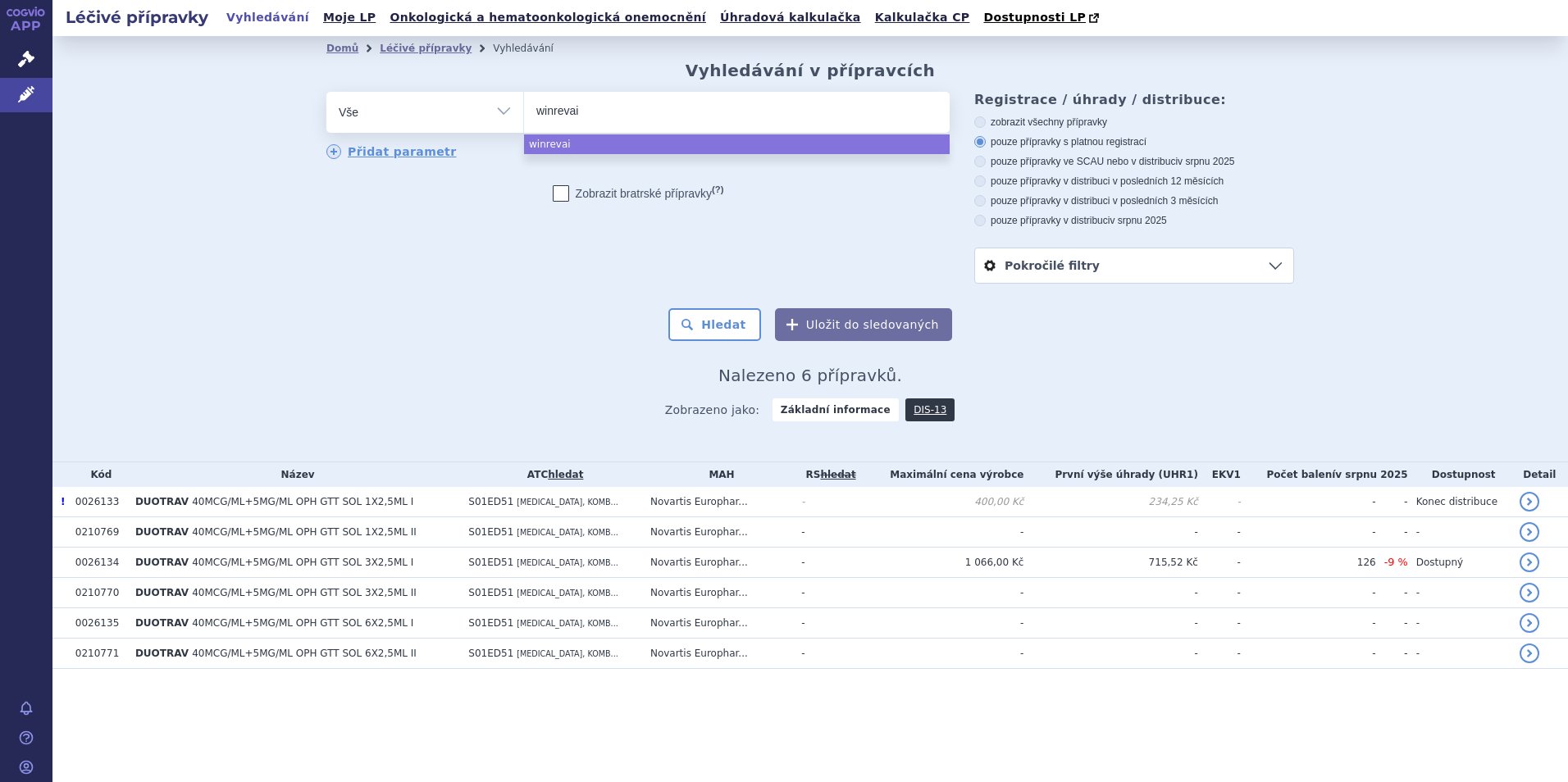
type input "winrevair"
select select "winrevair"
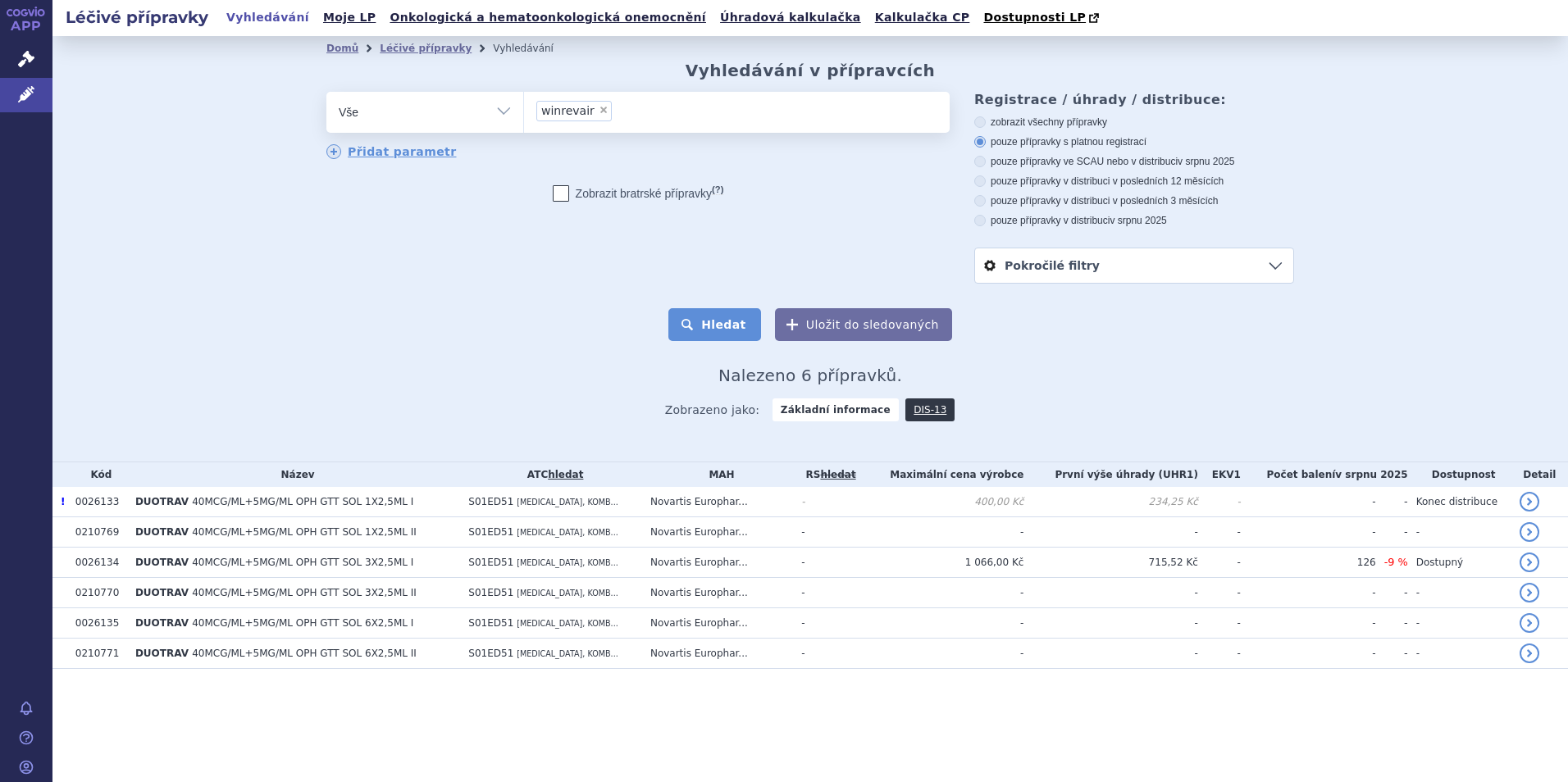
click at [717, 337] on button "Hledat" at bounding box center [714, 325] width 92 height 33
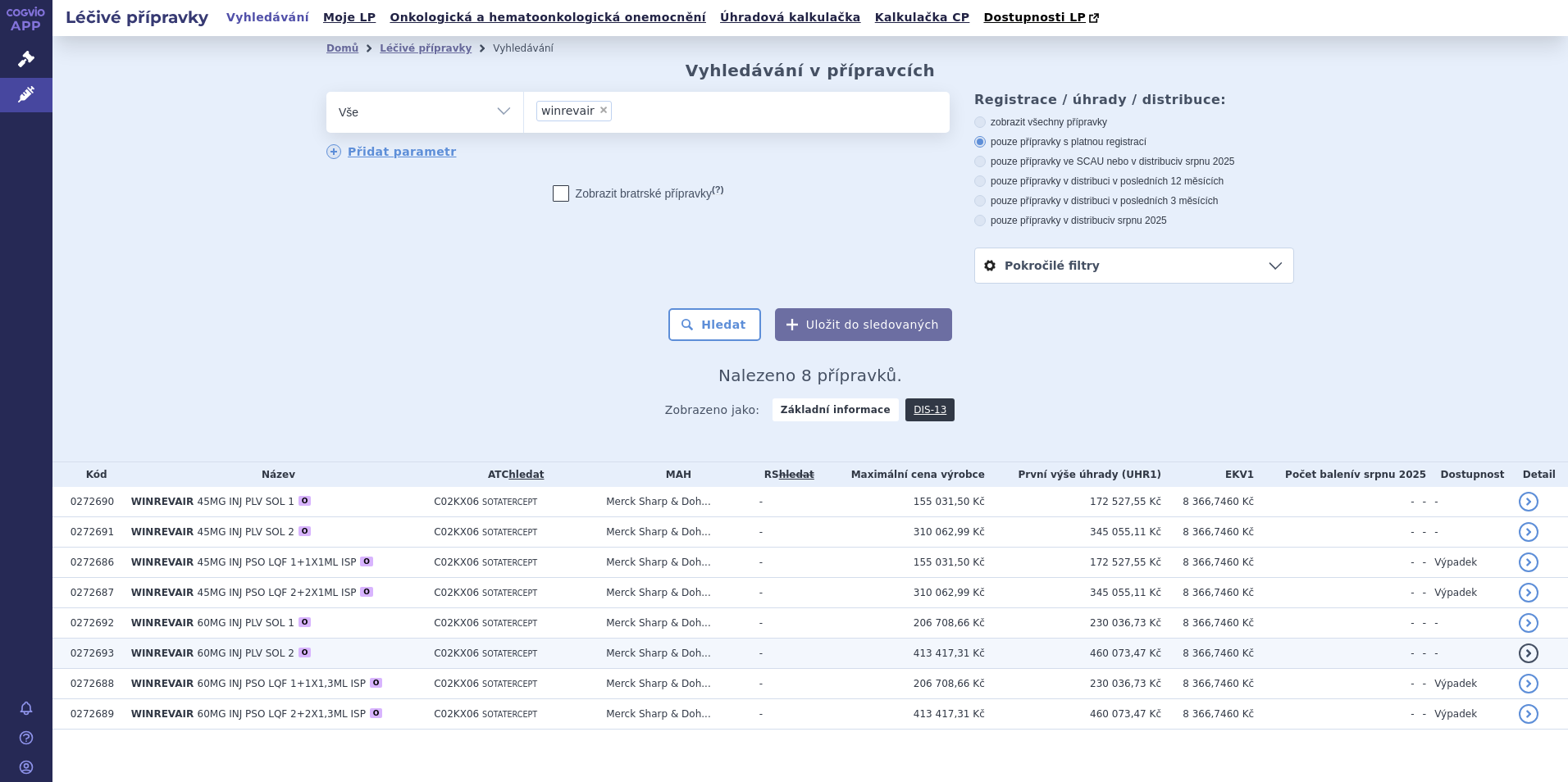
click at [1290, 658] on td "-" at bounding box center [1334, 653] width 160 height 30
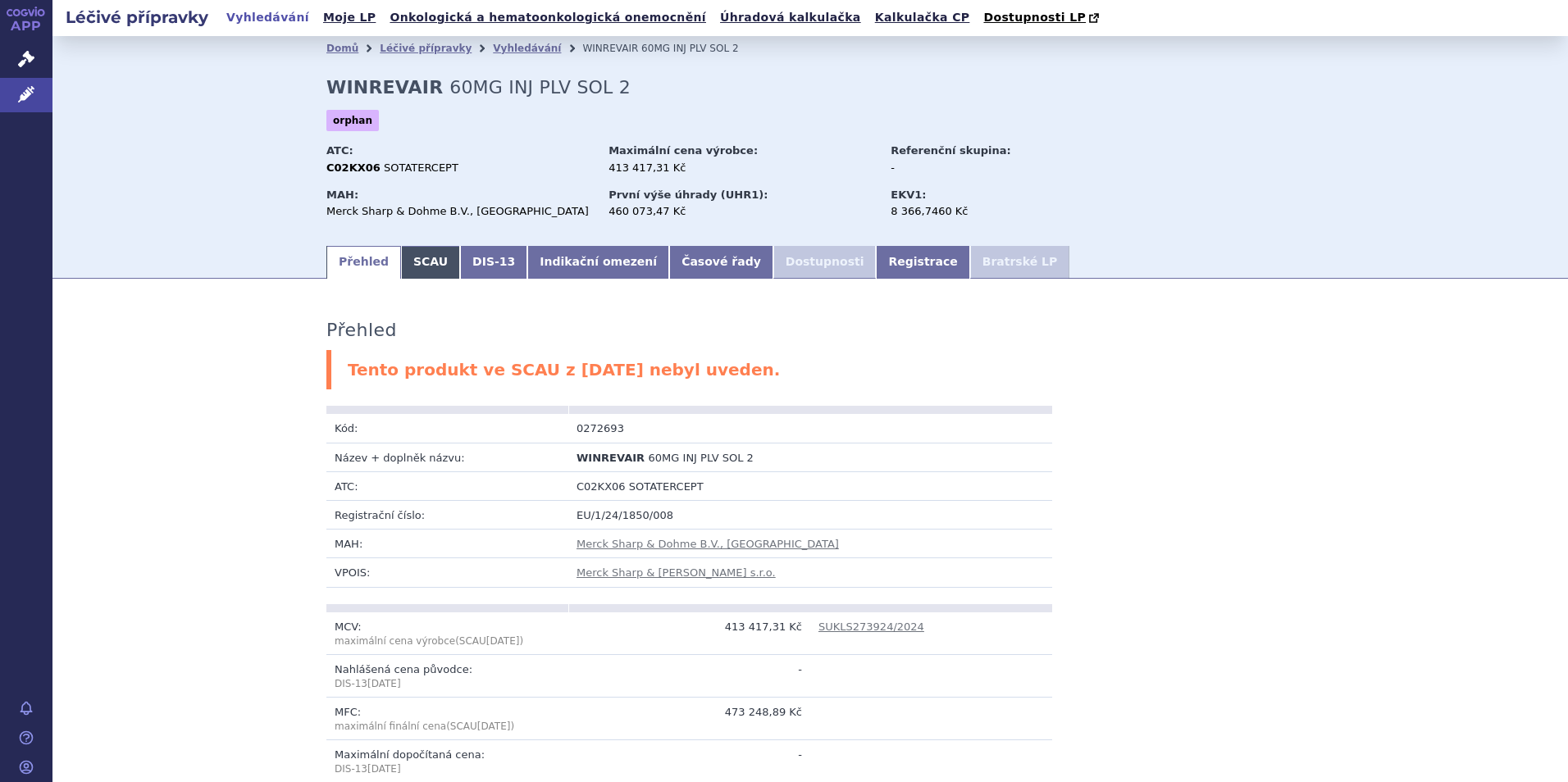
click at [421, 272] on link "SCAU" at bounding box center [430, 262] width 59 height 33
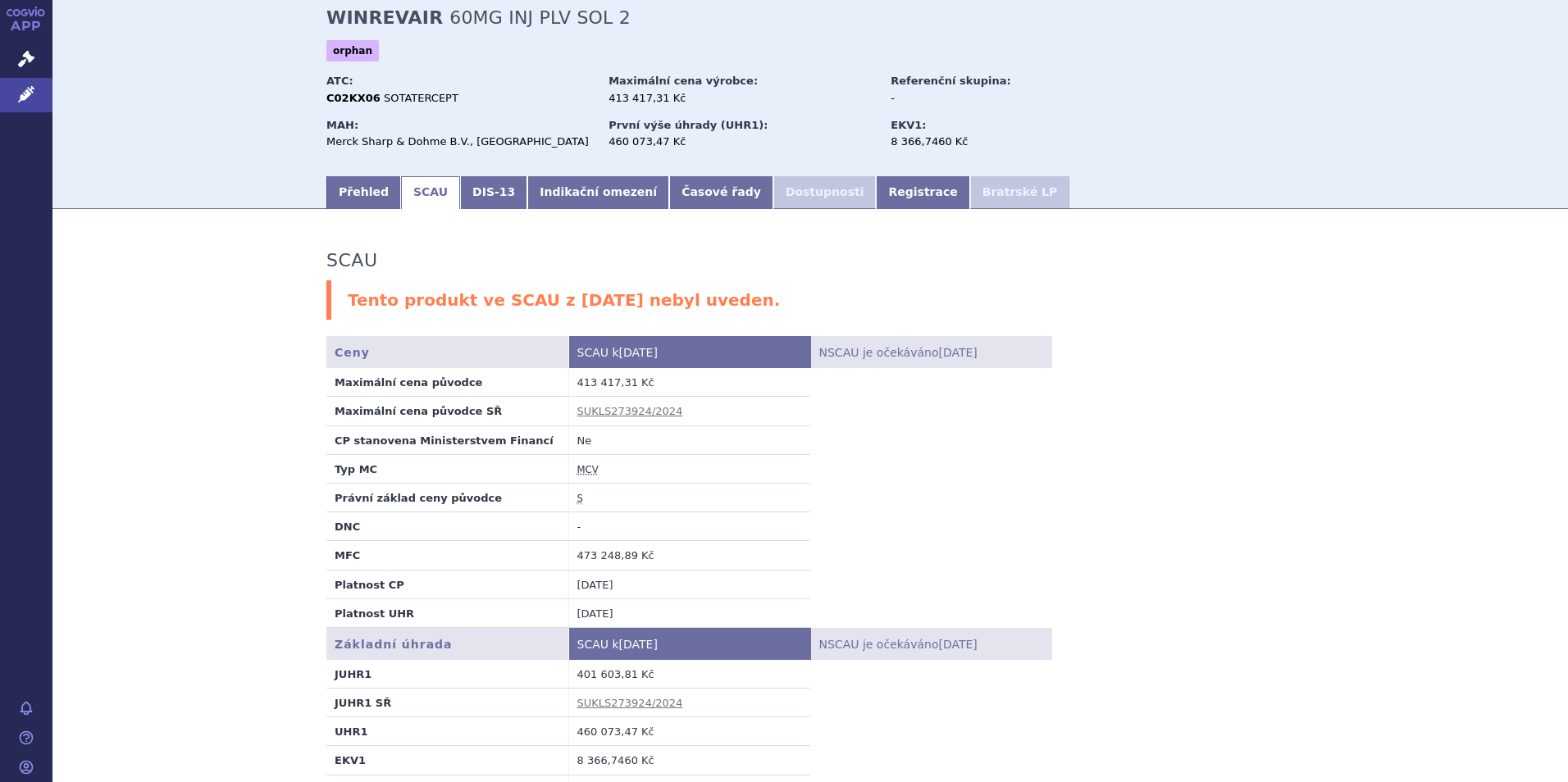
scroll to position [164, 0]
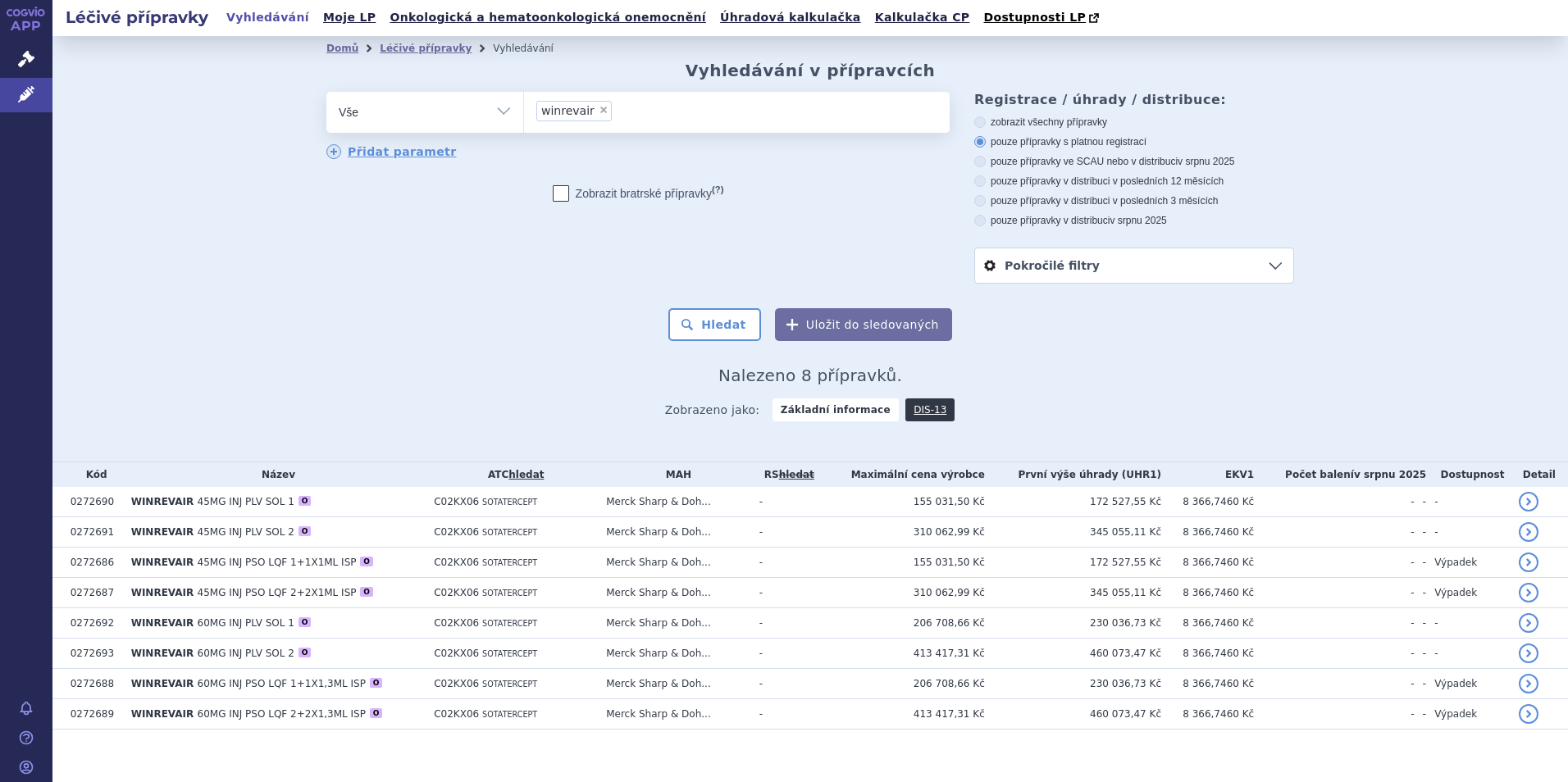
scroll to position [15, 0]
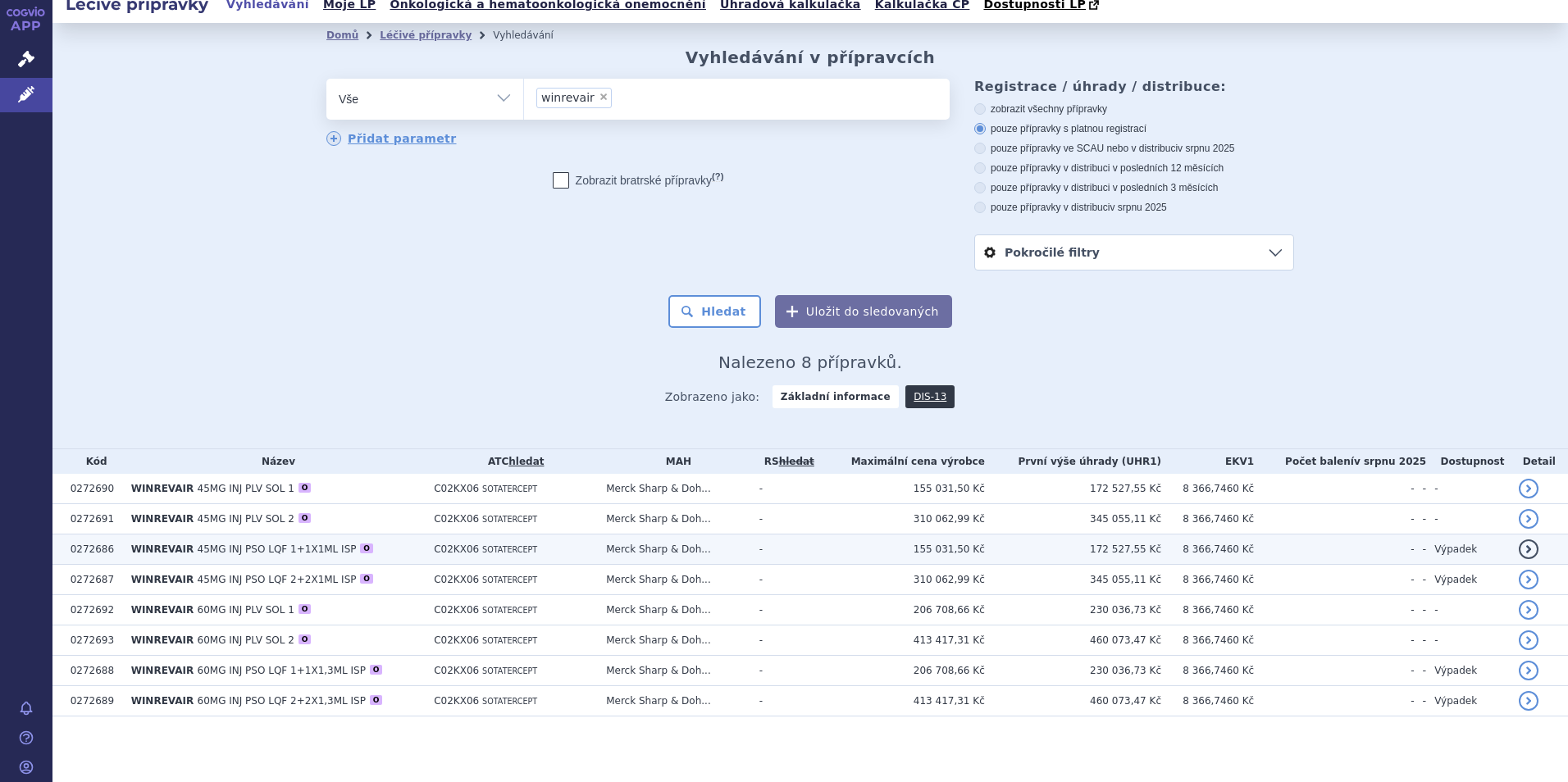
click at [269, 559] on td "WINREVAIR 45MG INJ PSO LQF 1+1X1ML ISP O" at bounding box center [274, 550] width 304 height 30
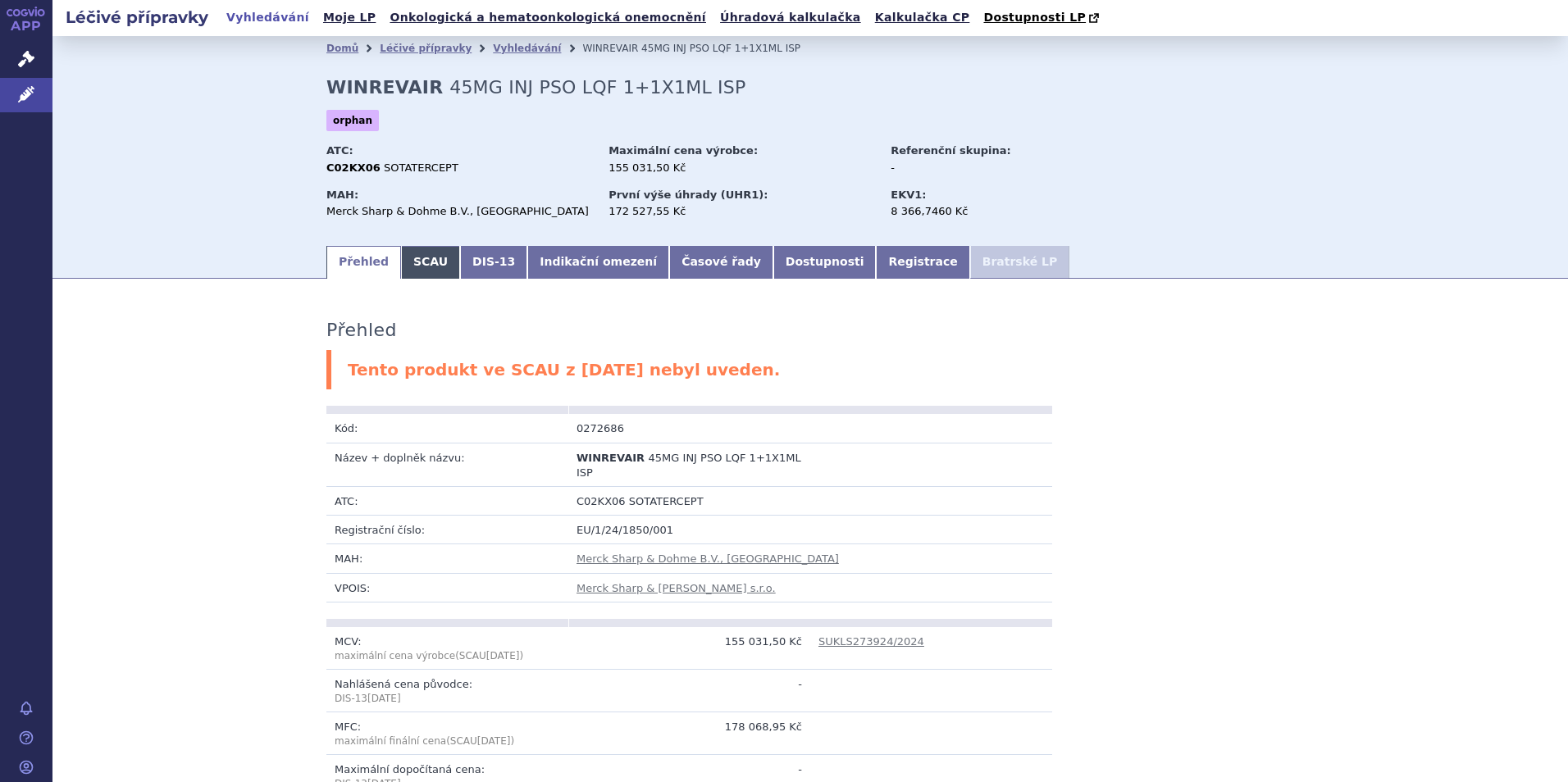
click at [408, 260] on link "SCAU" at bounding box center [430, 262] width 59 height 33
